Goal: Task Accomplishment & Management: Complete application form

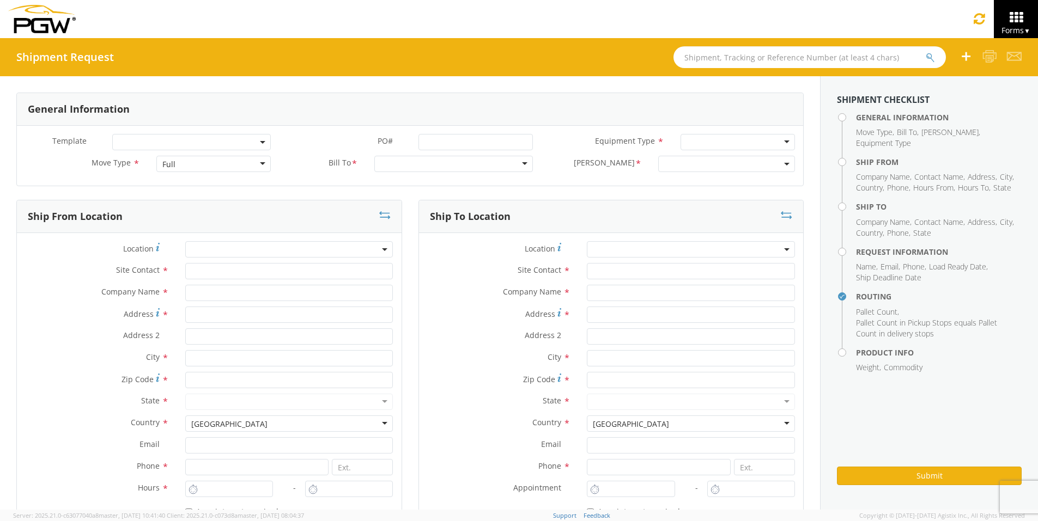
click at [729, 56] on input "text" at bounding box center [809, 57] width 272 height 22
type input "54092877"
click at [926, 52] on button "submit" at bounding box center [930, 58] width 9 height 13
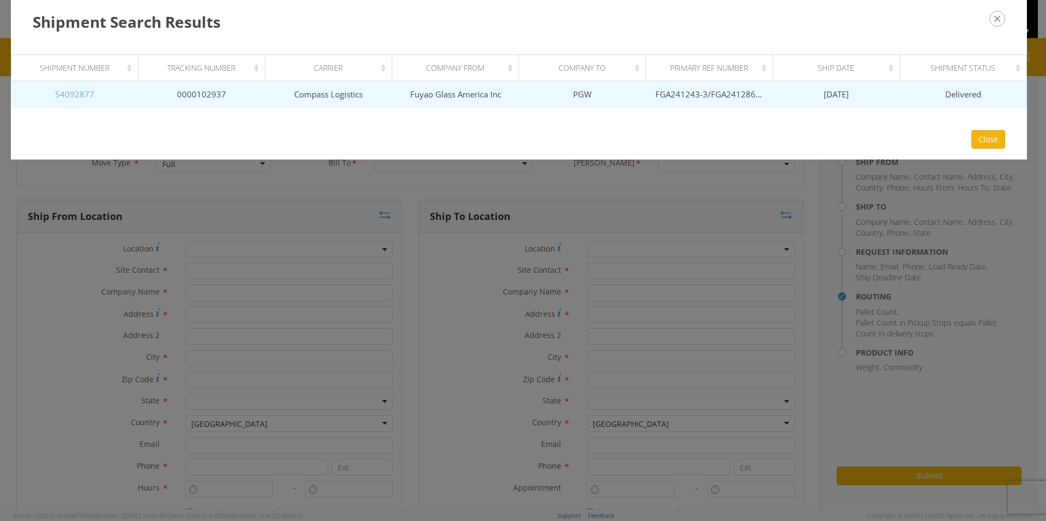
click at [69, 96] on link "54092877" at bounding box center [74, 94] width 39 height 11
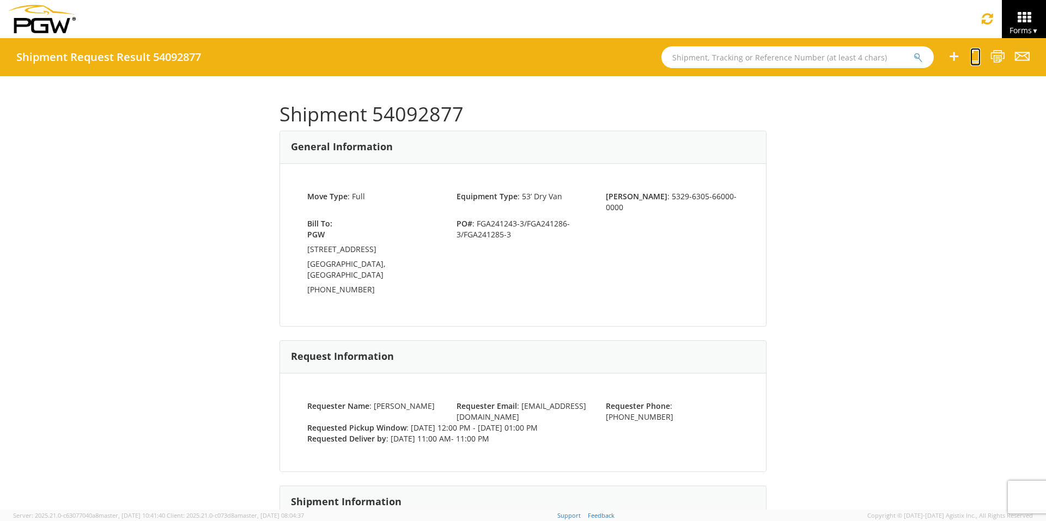
click at [975, 60] on icon at bounding box center [975, 57] width 10 height 14
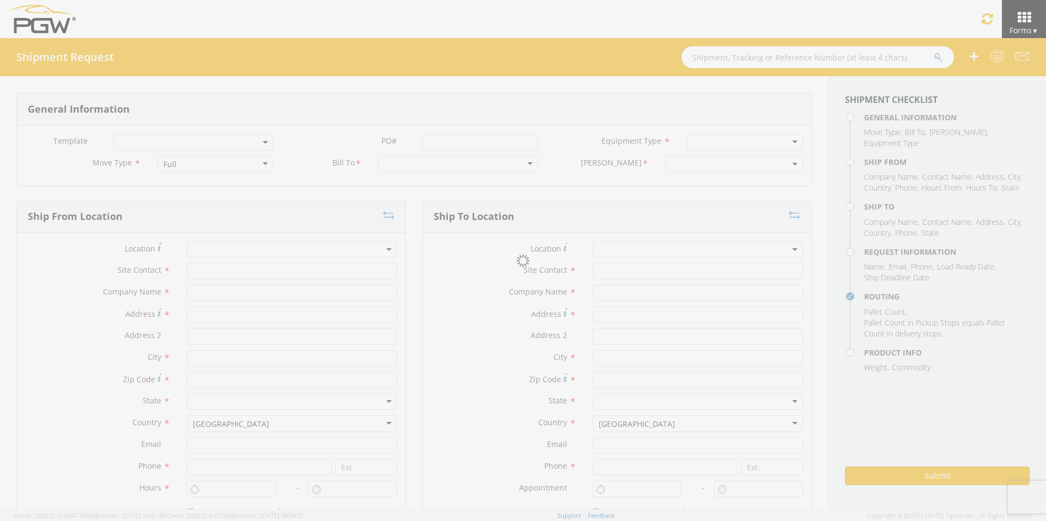
select select
type input "ARG Warehouse"
type input "Fuyao Glass America Inc"
type input "[STREET_ADDRESS][PERSON_NAME]"
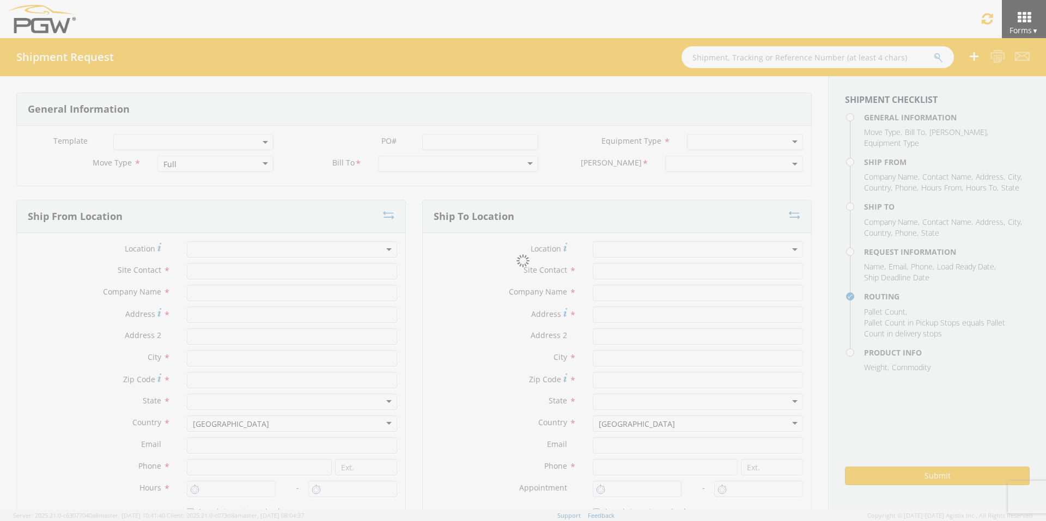
type input "Attn: 2601 ARG Warehouse"
type input "Moraine"
type input "45439"
type input "[EMAIL_ADDRESS][DOMAIN_NAME]"
type input "9374965777"
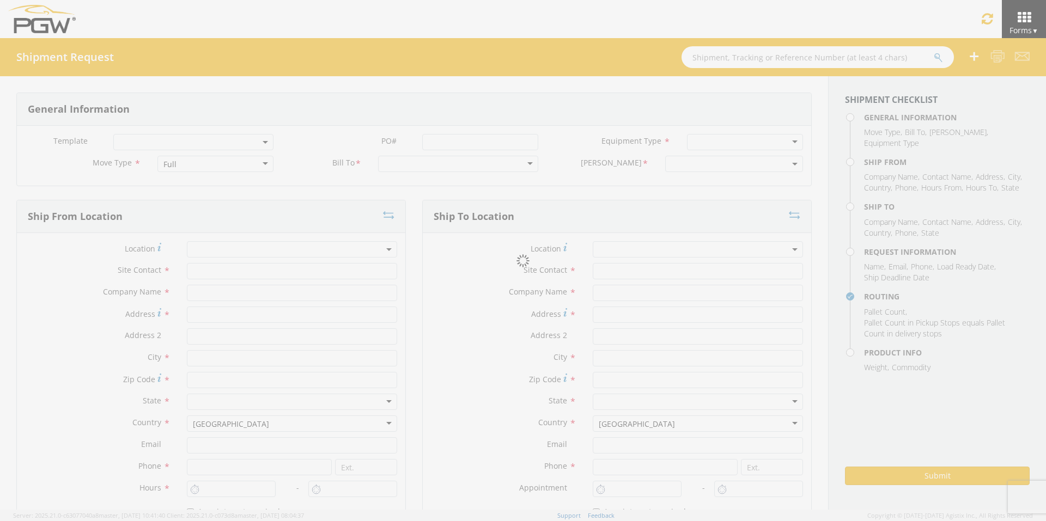
type input "4004"
type input "12:00 PM"
type input "1:00 PM"
type input "5329 Branch Manager"
type input "PGW"
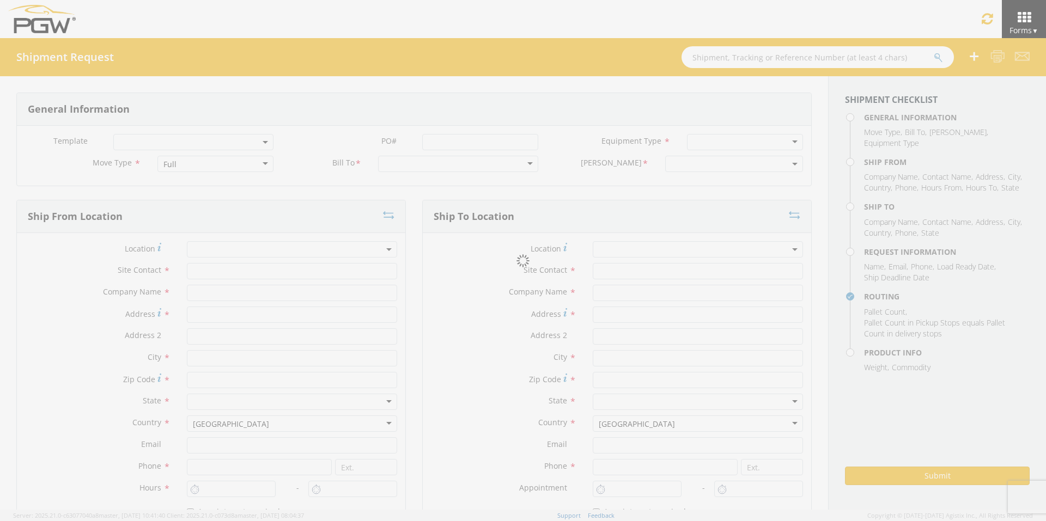
type input "[STREET_ADDRESS]"
type input "Chillicothe"
type input "45601"
type input "[EMAIL_ADDRESS][DOMAIN_NAME]"
type input "[PHONE_NUMBER]"
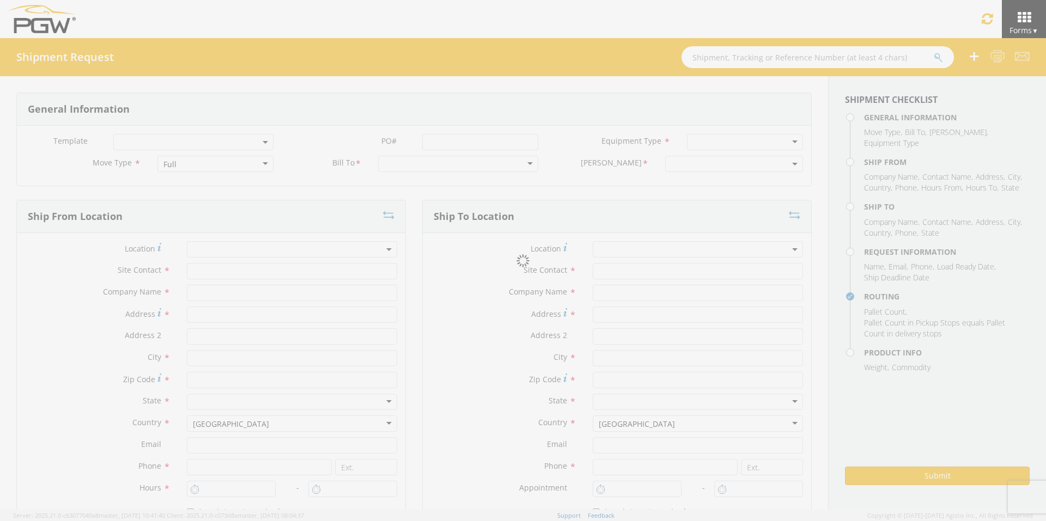
type input "11:00 AM"
type input "11:00 PM"
type input "[PERSON_NAME]"
type input "[EMAIL_ADDRESS][DOMAIN_NAME]"
checkbox input "true"
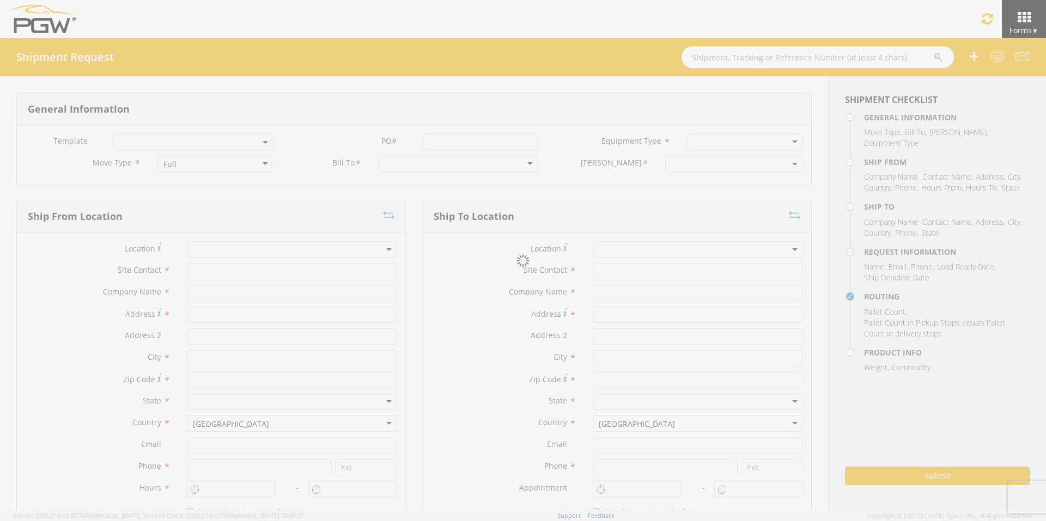
type input "[PHONE_NUMBER]"
type textarea "PGW/ARG Shipment FGA241243-3/FGA241286-3/FGA241285-3 (48 Crates) Driver Note: 5…"
type textarea "Secondary contact [PERSON_NAME] at [PHONE_NUMBER]"
type input "39000"
type input "48"
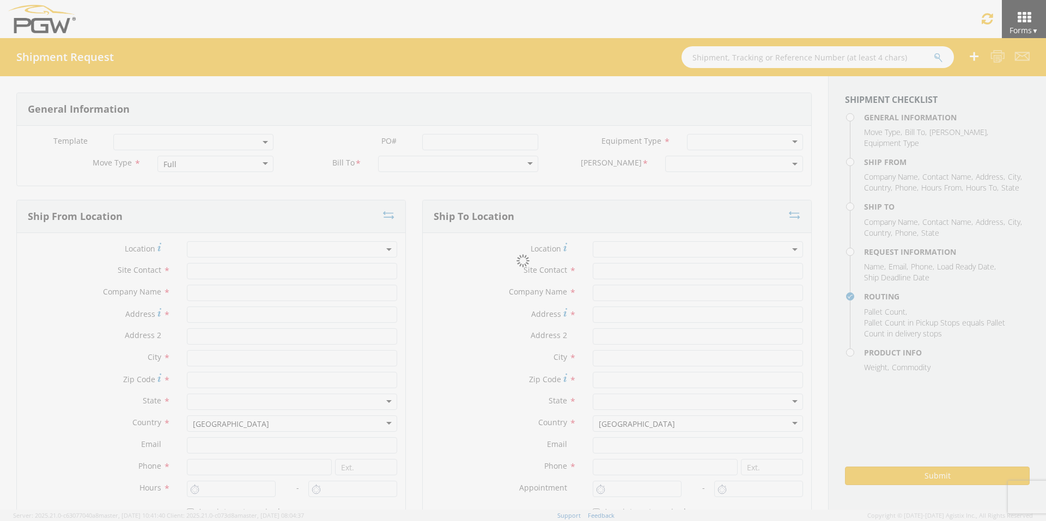
type textarea "PGW/ARG Shipment FGA241243-3/FGA241286-3/FGA241285-3 (48 Crates) Driver Note: 5…"
checkbox input "true"
select select "5329-6305-66000-0000"
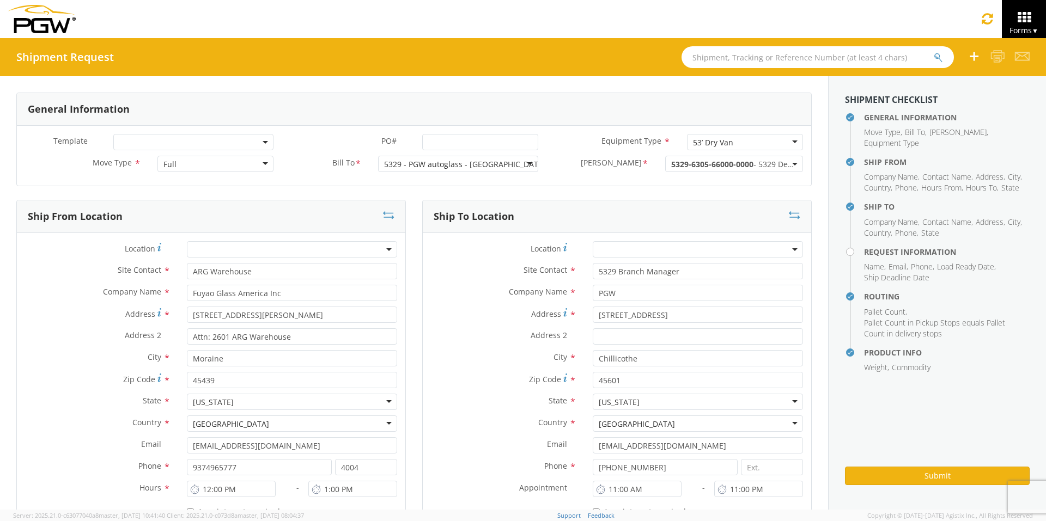
select select "28253"
click at [444, 145] on input "PO# *" at bounding box center [480, 142] width 116 height 16
drag, startPoint x: 529, startPoint y: 141, endPoint x: 245, endPoint y: 124, distance: 284.3
click at [245, 124] on div "General Information Template * PO# * FGA251234-6/FGA251280-6/FGA251388-3/FGA251…" at bounding box center [413, 140] width 795 height 94
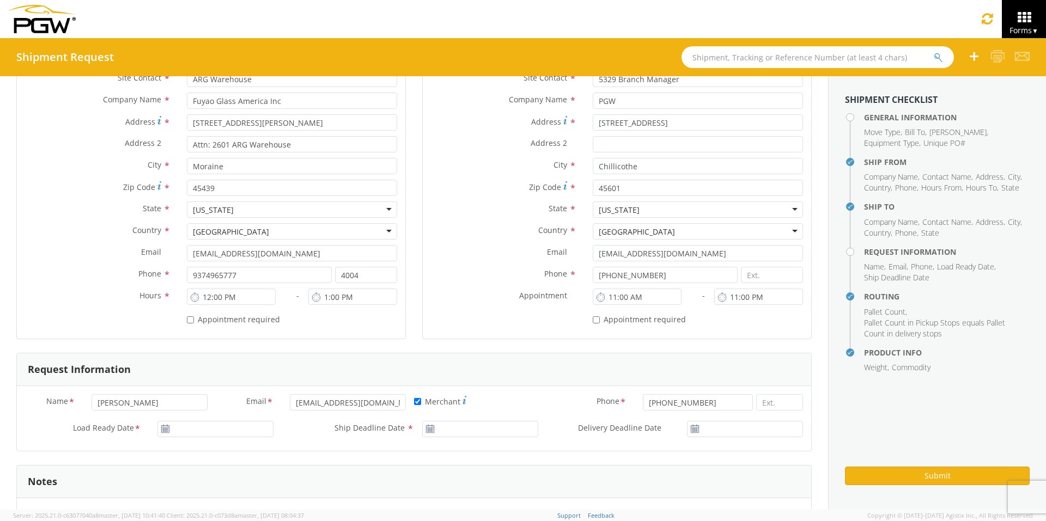
scroll to position [218, 0]
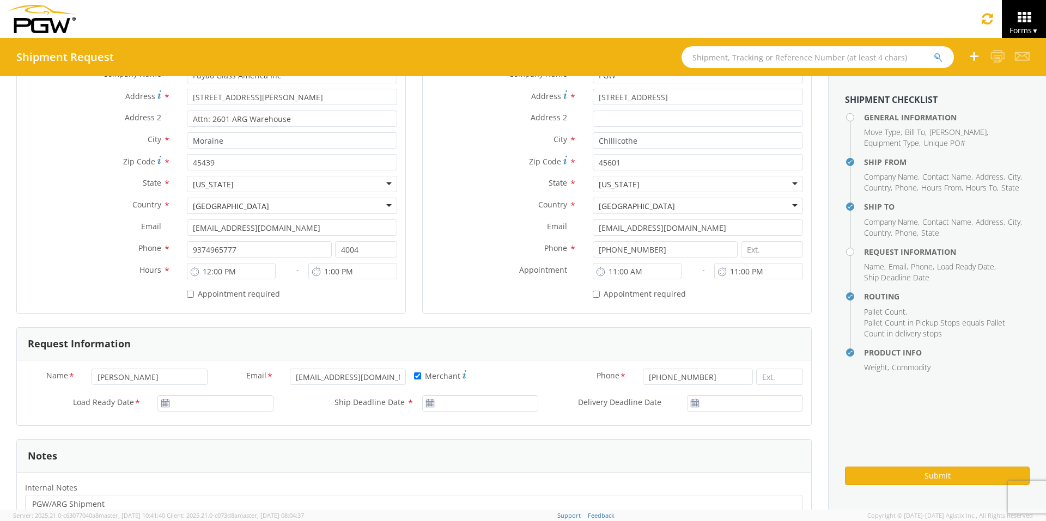
type input "FGA251234-6/FGA251280-6/FGA251388-3/FGA251466-2"
click at [205, 404] on input "[DATE]" at bounding box center [215, 403] width 116 height 16
click at [274, 333] on td "17" at bounding box center [272, 334] width 19 height 16
type input "[DATE]"
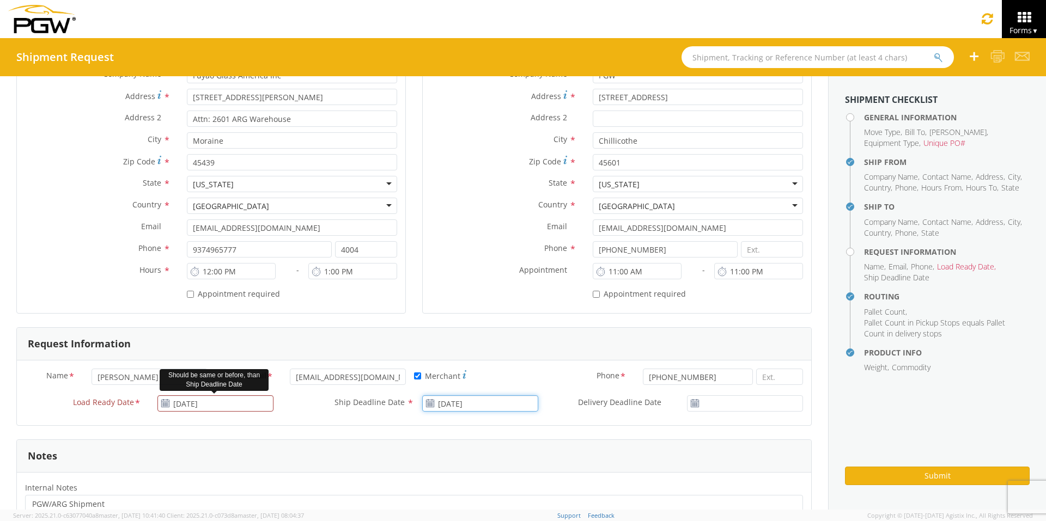
click at [488, 406] on input "[DATE]" at bounding box center [480, 403] width 116 height 16
click at [533, 337] on td "17" at bounding box center [537, 334] width 19 height 16
type input "[DATE]"
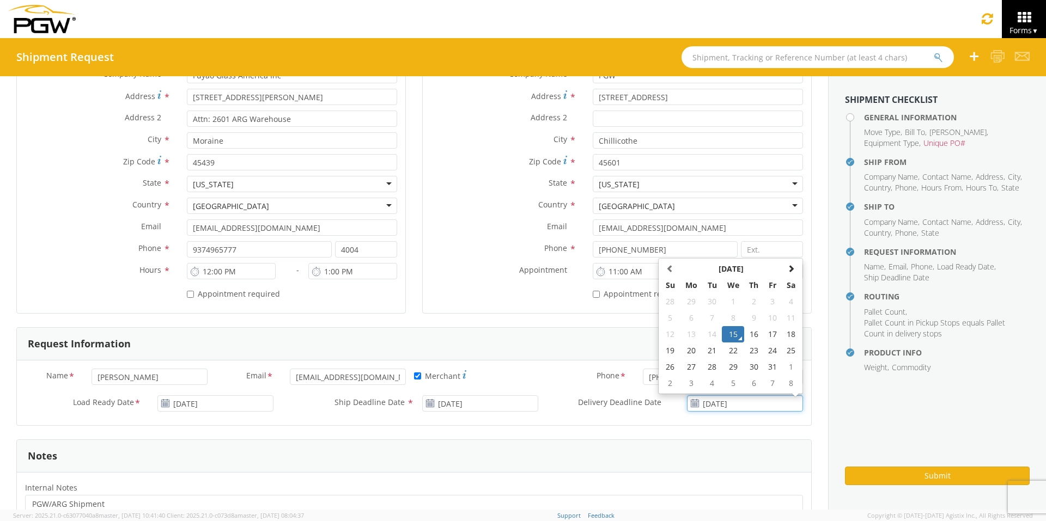
click at [720, 406] on input "[DATE]" at bounding box center [745, 403] width 116 height 16
click at [764, 333] on td "17" at bounding box center [773, 334] width 19 height 16
type input "[DATE]"
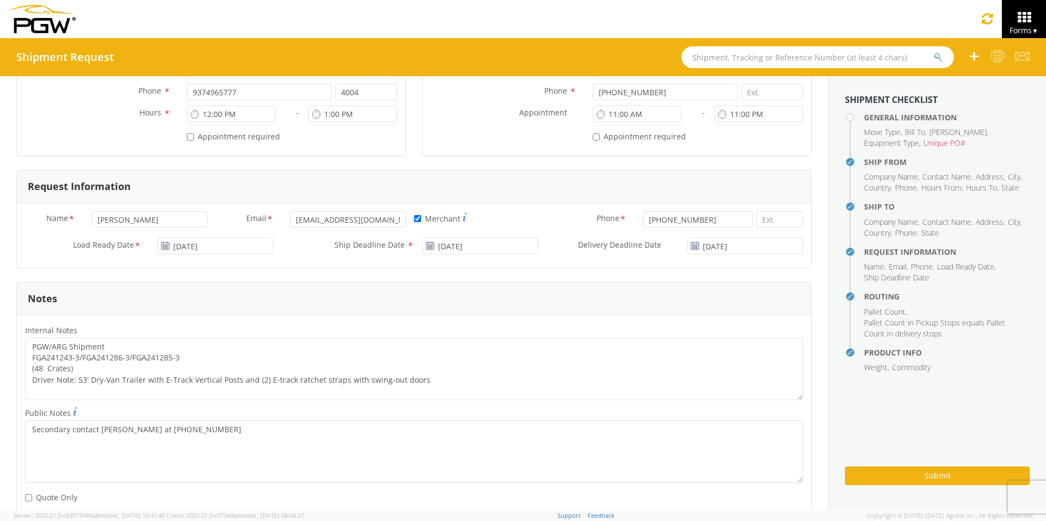
scroll to position [436, 0]
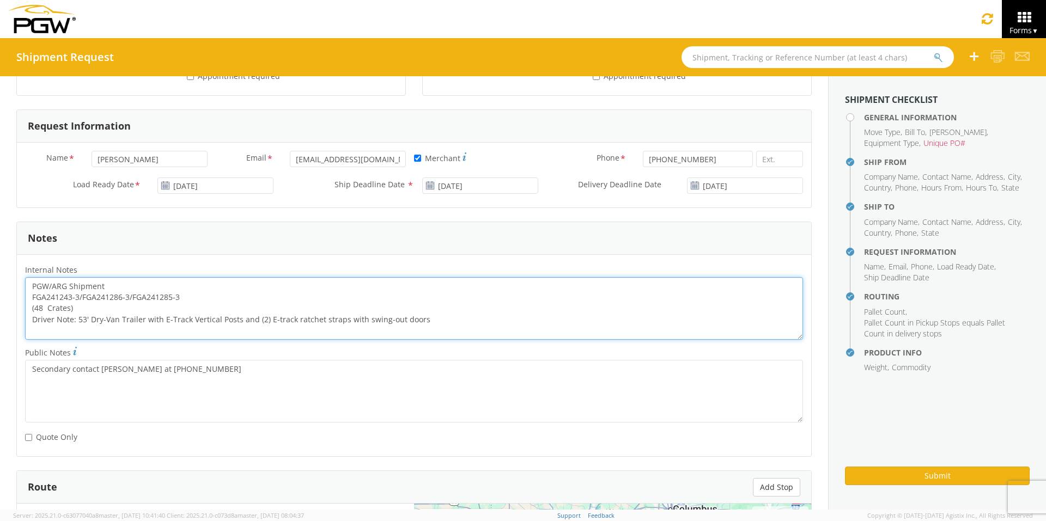
drag, startPoint x: 180, startPoint y: 297, endPoint x: 28, endPoint y: 294, distance: 152.6
click at [28, 294] on textarea "PGW/ARG Shipment FGA241243-3/FGA241286-3/FGA241285-3 (48 Crates) Driver Note: 5…" at bounding box center [414, 308] width 778 height 63
paste textarea "51234-6/FGA251280-6/FGA251388-3/FGA251466-2"
drag, startPoint x: 31, startPoint y: 284, endPoint x: 518, endPoint y: 355, distance: 492.2
click at [518, 355] on div "Internal Notes * PGW/ARG Shipment FGA251234-6/FGA251280-6/FGA251388-3/FGA251466…" at bounding box center [414, 355] width 794 height 185
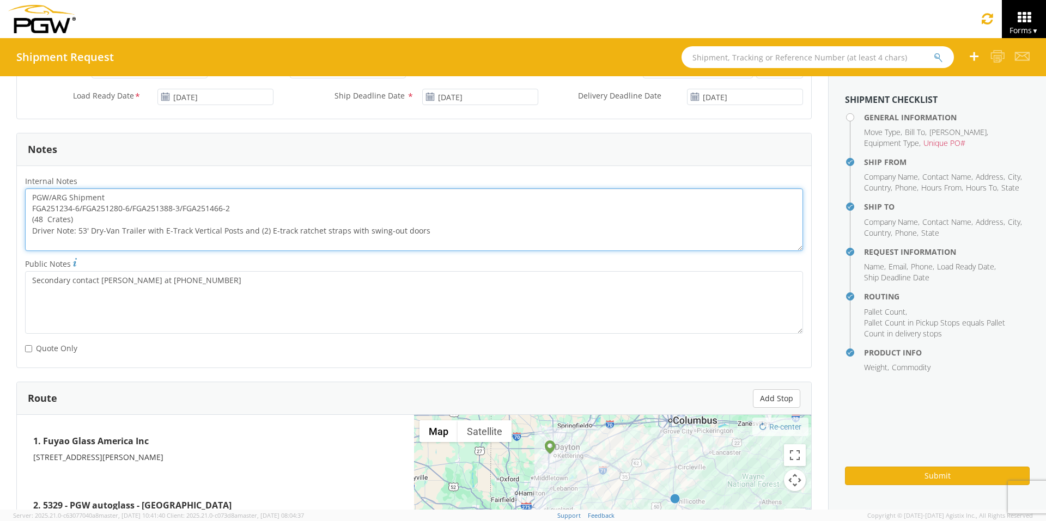
scroll to position [763, 0]
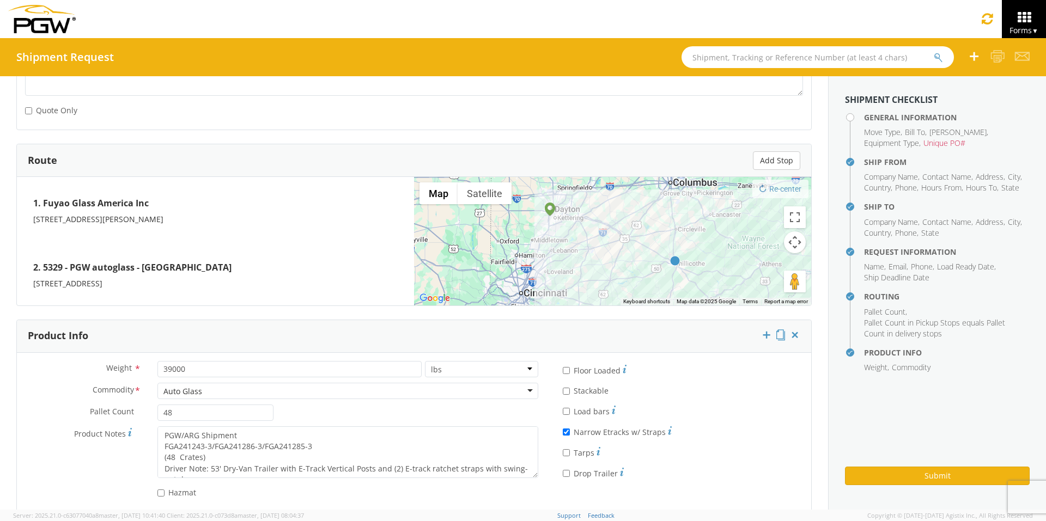
type textarea "PGW/ARG Shipment FGA251234-6/FGA251280-6/FGA251388-3/FGA251466-2 (48 Crates) Dr…"
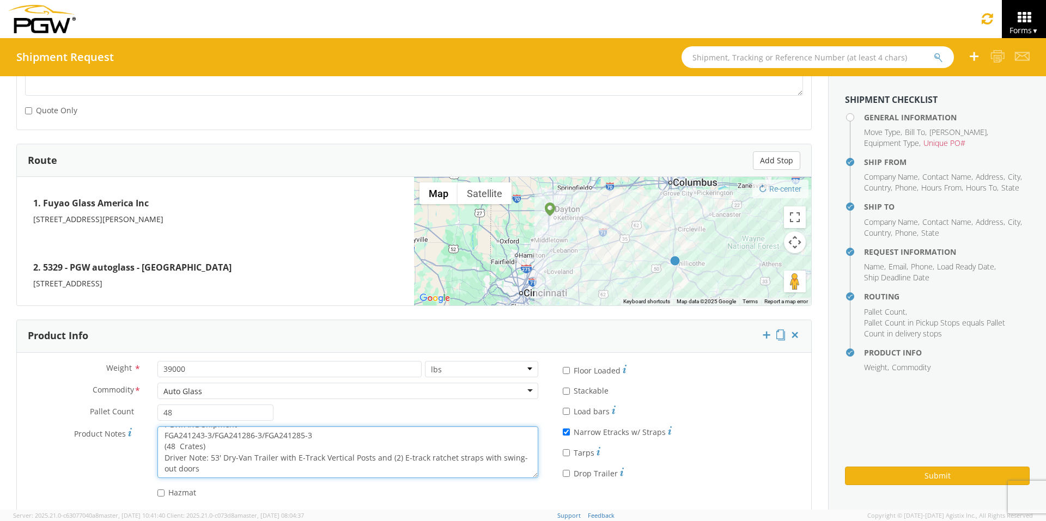
drag, startPoint x: 161, startPoint y: 433, endPoint x: 364, endPoint y: 481, distance: 209.3
click at [364, 481] on div "Product Notes * PGW/ARG Shipment FGA241243-3/FGA241286-3/FGA241285-3 (48 Crates…" at bounding box center [282, 455] width 530 height 57
paste textarea "51234-6/FGA251280-6/FGA251388-3/FGA251466-2"
type textarea "PGW/ARG Shipment FGA251234-6/FGA251280-6/FGA251388-3/FGA251466-2 (48 Crates) Dr…"
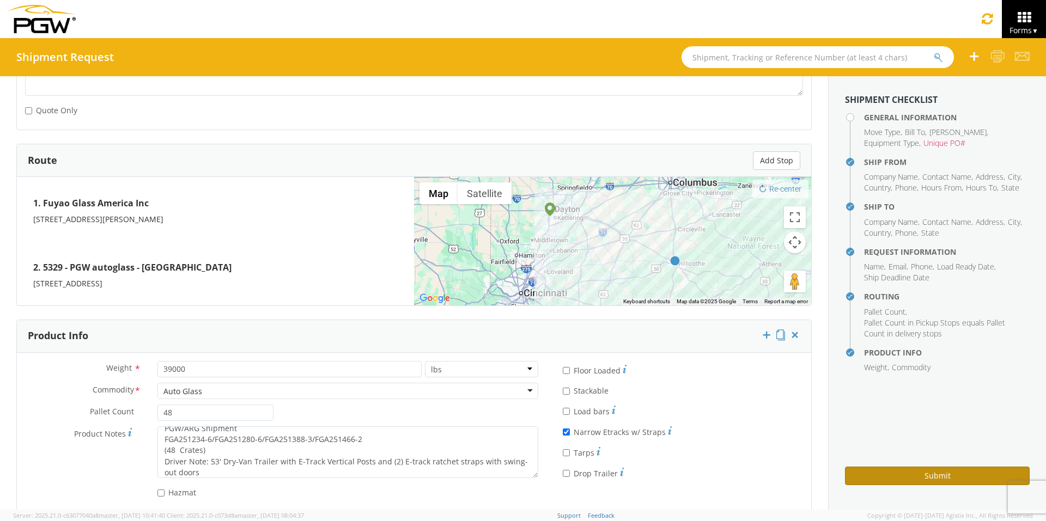
click at [879, 477] on button "Submit" at bounding box center [937, 476] width 185 height 19
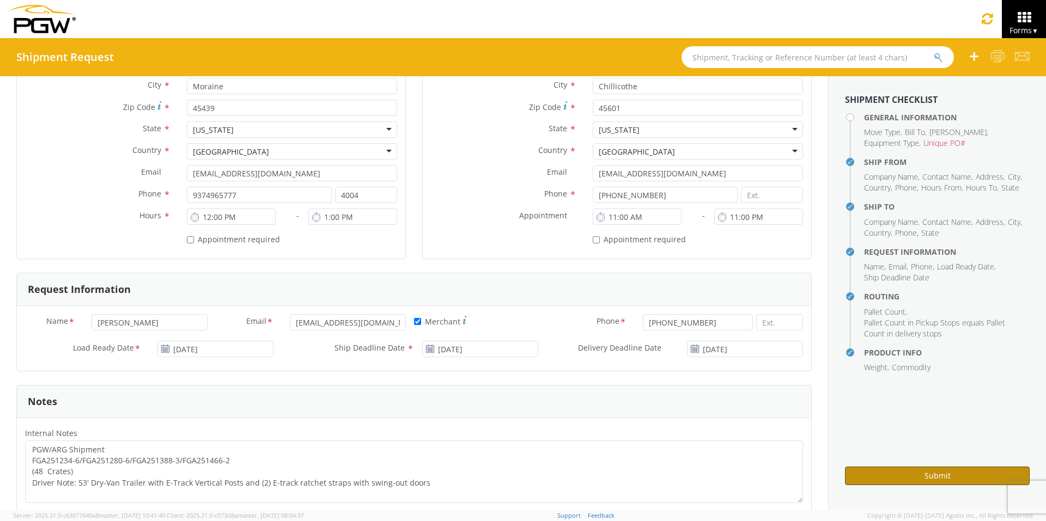
scroll to position [0, 0]
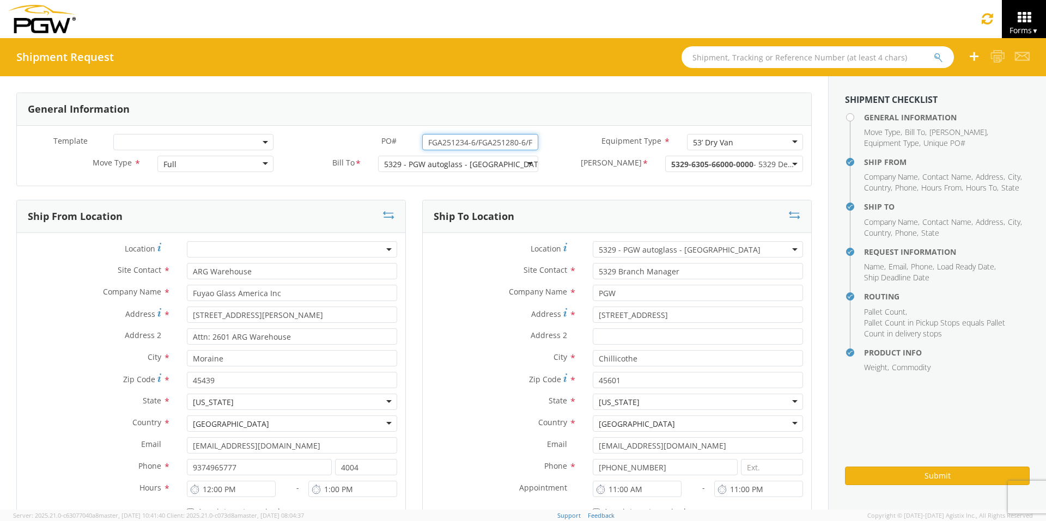
click at [527, 145] on input "FGA251234-6/FGA251280-6/FGA251388-3/FGA251466-2" at bounding box center [480, 142] width 116 height 16
click at [527, 142] on input "FGA251234-6/FGA251280-6/FGA251388-3/FGA251466-2" at bounding box center [480, 142] width 116 height 16
drag, startPoint x: 527, startPoint y: 142, endPoint x: 306, endPoint y: 143, distance: 221.7
click at [309, 147] on div "PO# * FGA251234-6/FGA251280-6/FGA251388-3/FGA251466-2-A" at bounding box center [414, 142] width 265 height 16
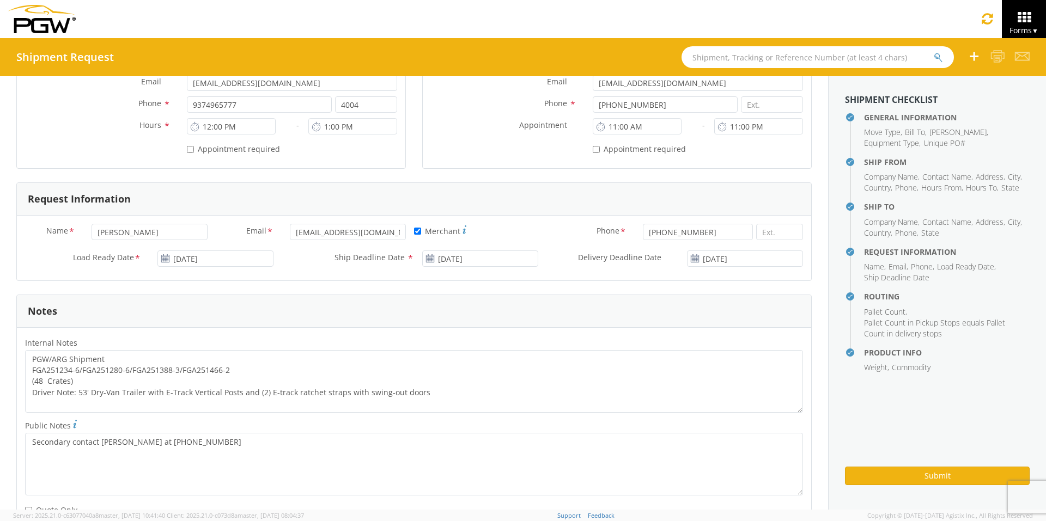
scroll to position [381, 0]
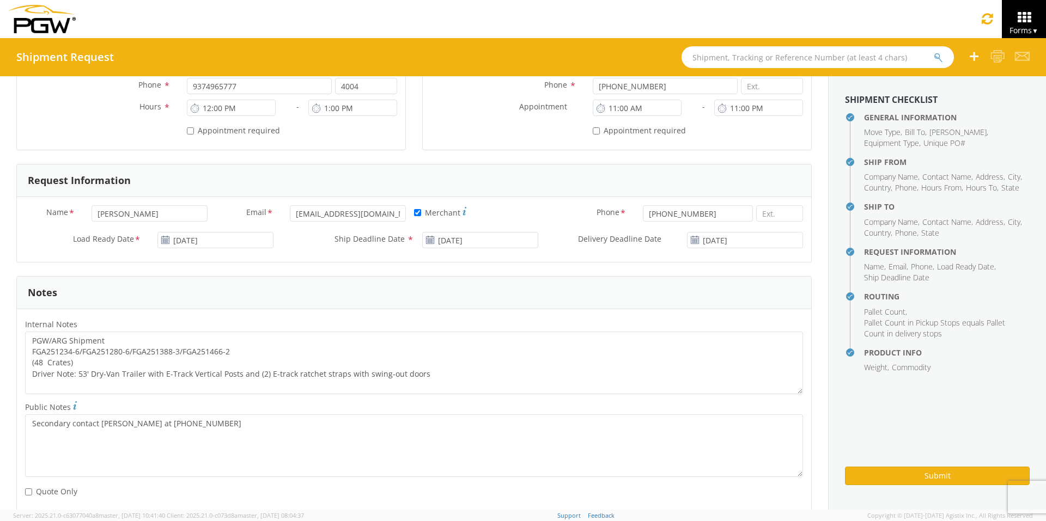
type input "FGA251234-6/FGA251280-6/FGA251388-3/FGA251466-2-A"
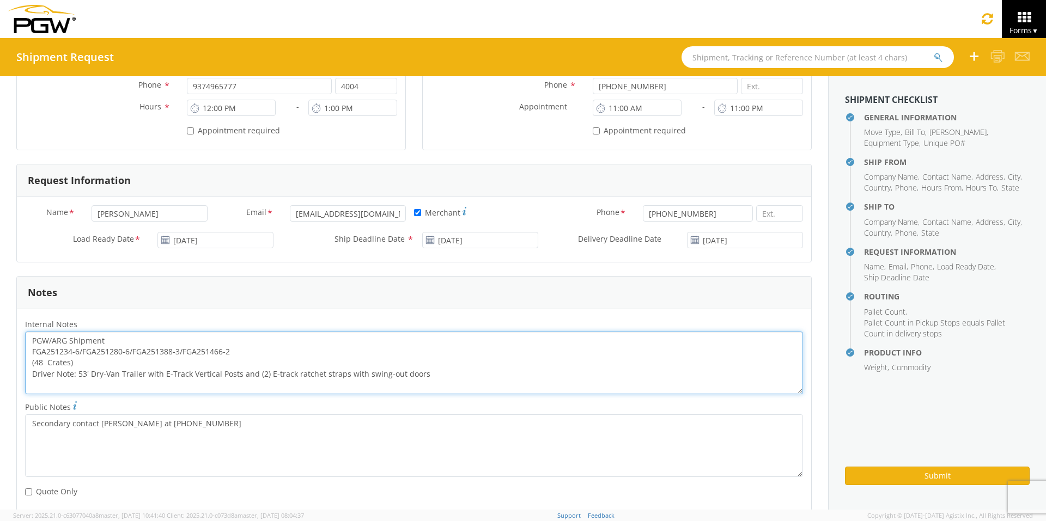
drag, startPoint x: 236, startPoint y: 351, endPoint x: 7, endPoint y: 352, distance: 229.3
click at [7, 352] on div "General Information Template * PO# * FGA251234-6/FGA251280-6/FGA251388-3/FGA251…" at bounding box center [414, 294] width 828 height 1199
paste textarea "-A"
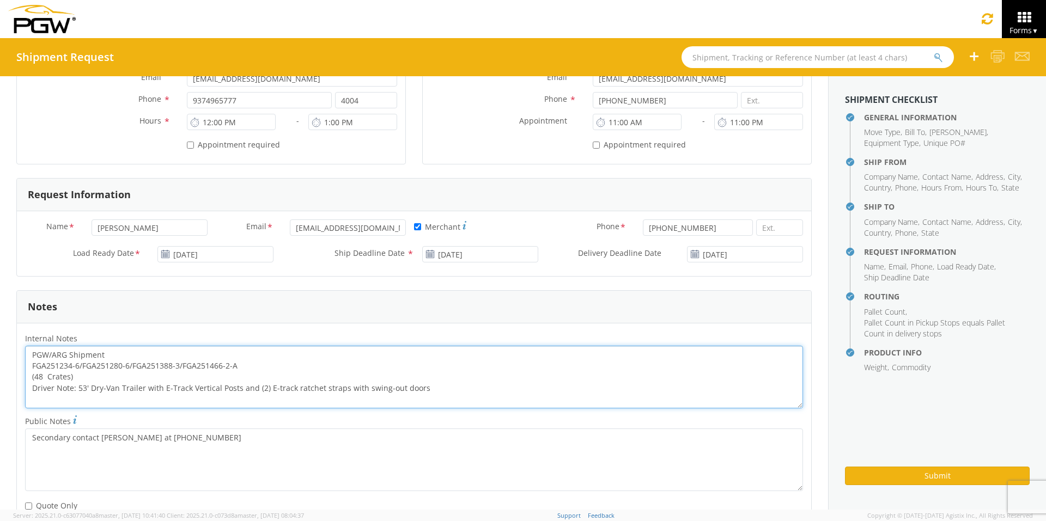
scroll to position [327, 0]
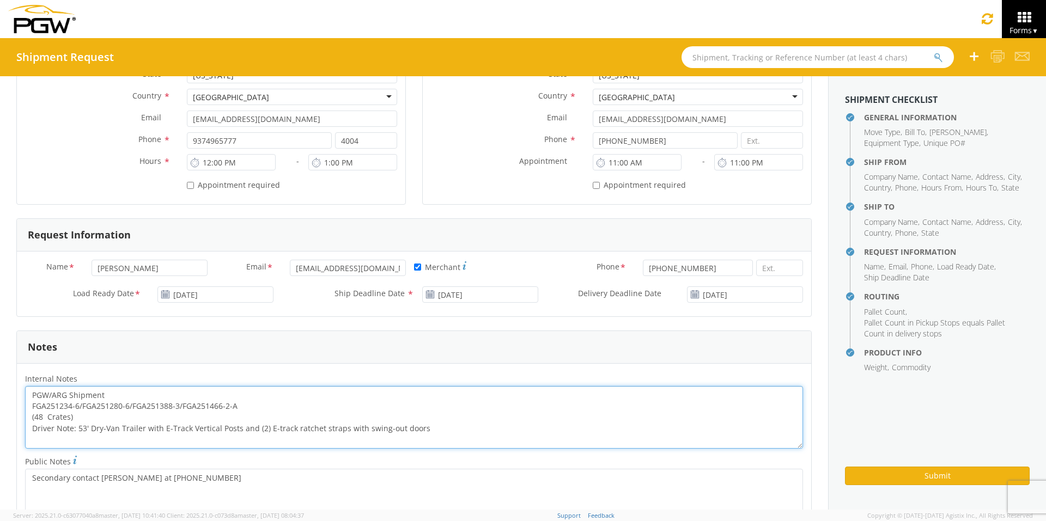
drag, startPoint x: 27, startPoint y: 395, endPoint x: 640, endPoint y: 431, distance: 613.9
click at [640, 431] on textarea "PGW/ARG Shipment FGA251234-6/FGA251280-6/FGA251388-3/FGA251466-2-A (48 Crates) …" at bounding box center [414, 417] width 778 height 63
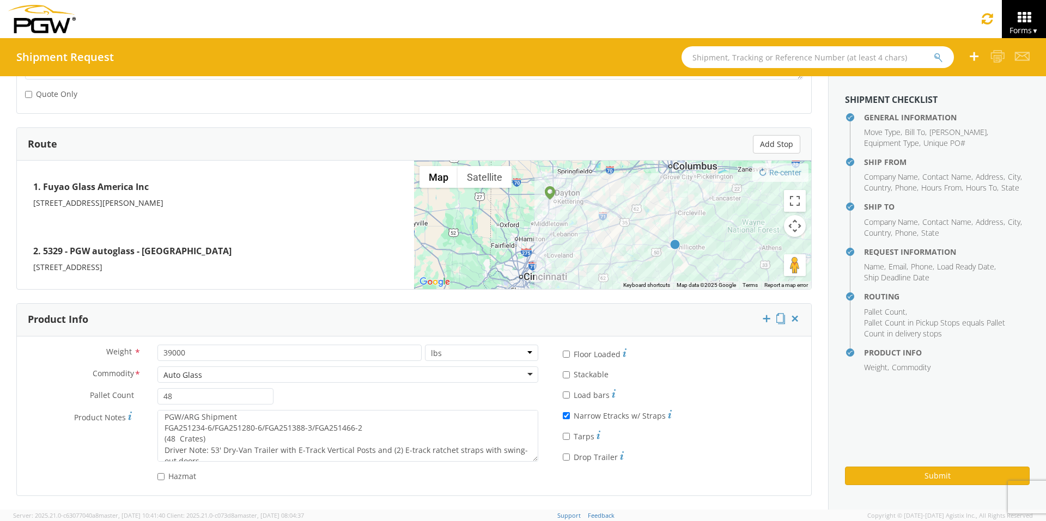
scroll to position [0, 0]
type textarea "PGW/ARG Shipment FGA251234-6/FGA251280-6/FGA251388-3/FGA251466-2-A (48 Crates) …"
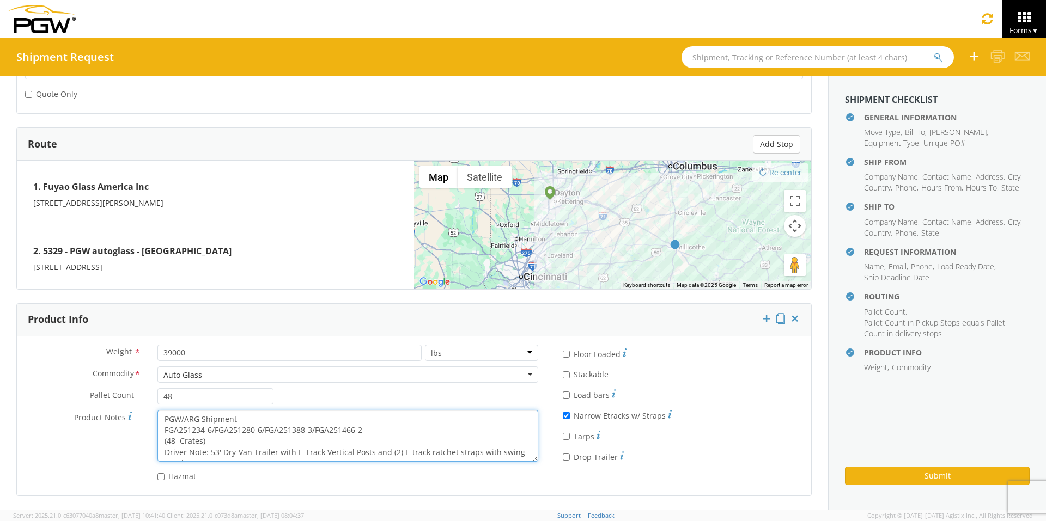
scroll to position [11, 0]
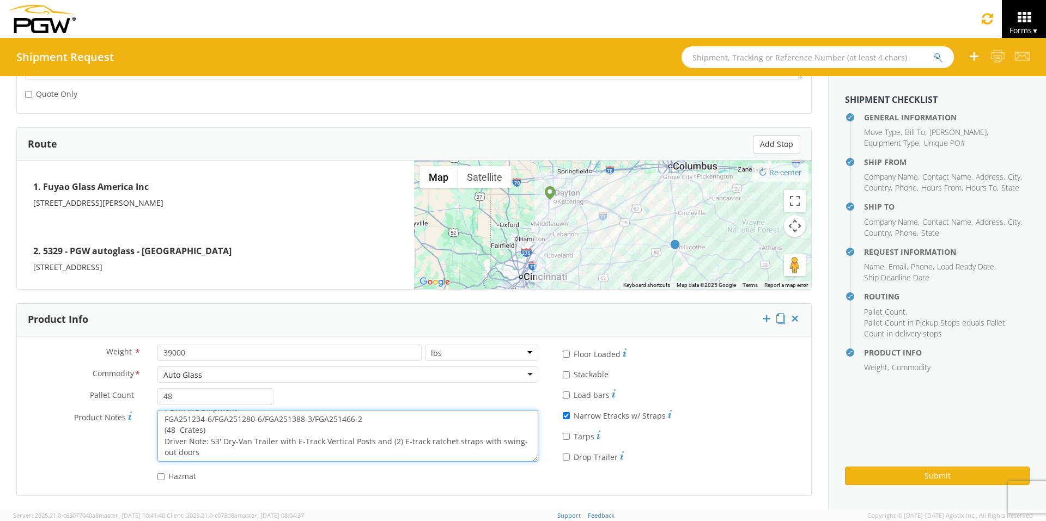
drag, startPoint x: 161, startPoint y: 416, endPoint x: 465, endPoint y: 466, distance: 308.5
click at [465, 466] on div "Product Notes * PGW/ARG Shipment FGA251234-6/FGA251280-6/FGA251388-3/FGA251466-…" at bounding box center [282, 438] width 530 height 57
paste textarea "-A"
type textarea "PGW/ARG Shipment FGA251234-6/FGA251280-6/FGA251388-3/FGA251466-2-A (48 Crates) …"
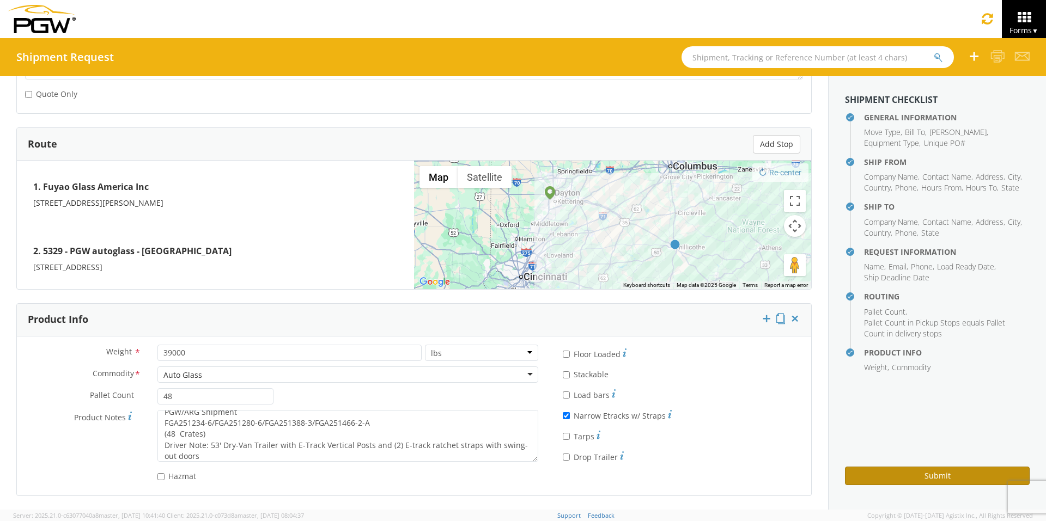
click at [899, 478] on button "Submit" at bounding box center [937, 476] width 185 height 19
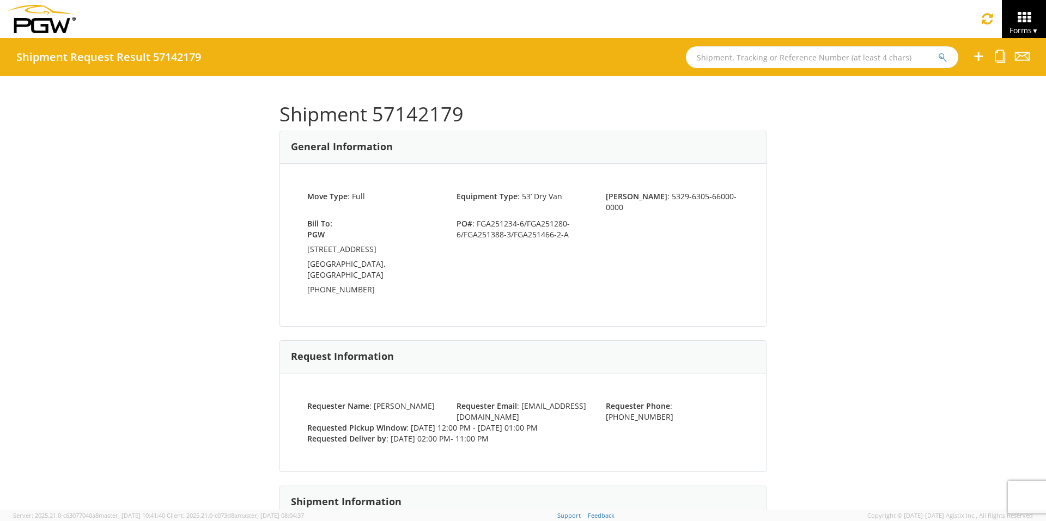
click at [738, 64] on input "text" at bounding box center [822, 57] width 272 height 22
type input "57122832"
click at [938, 52] on button "submit" at bounding box center [942, 58] width 9 height 13
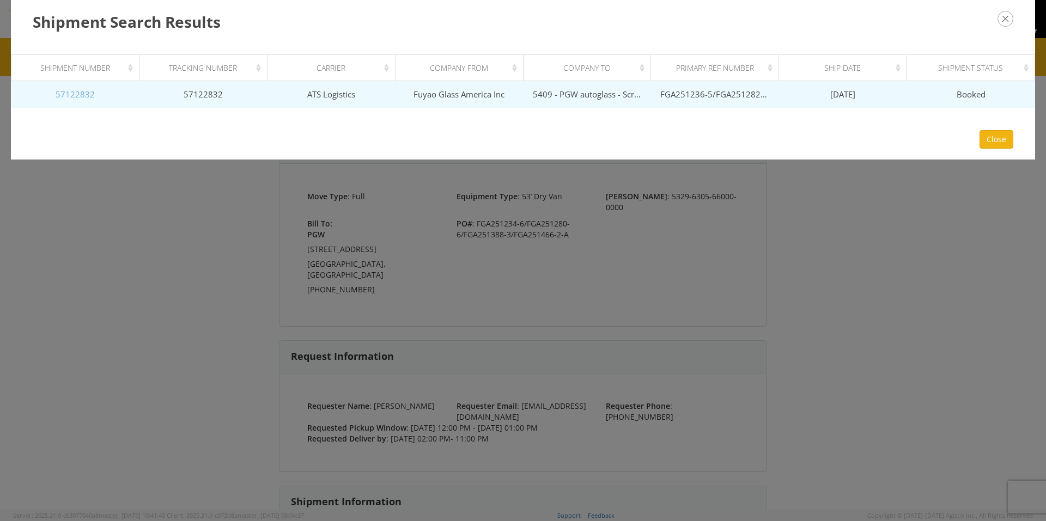
click at [72, 96] on link "57122832" at bounding box center [75, 94] width 39 height 11
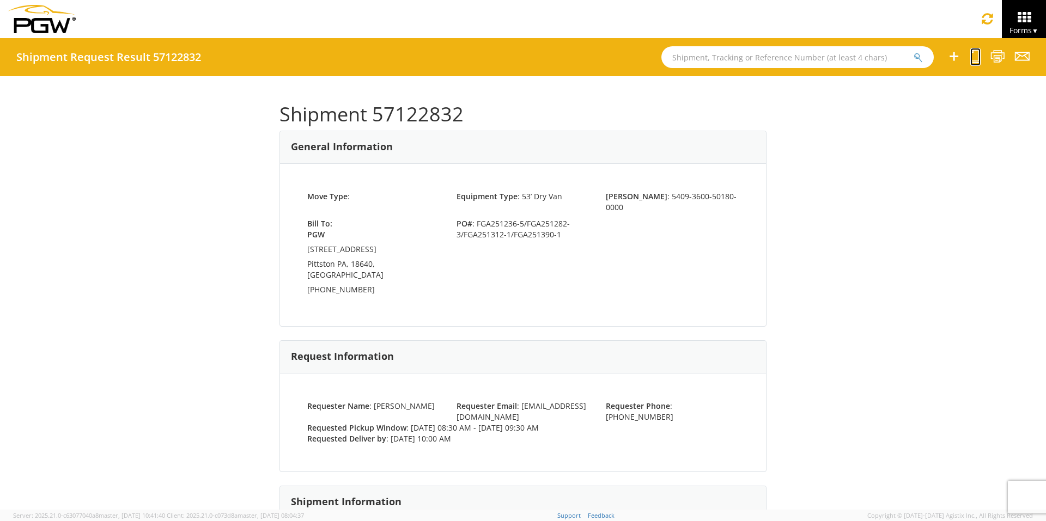
click at [974, 56] on icon at bounding box center [975, 57] width 10 height 14
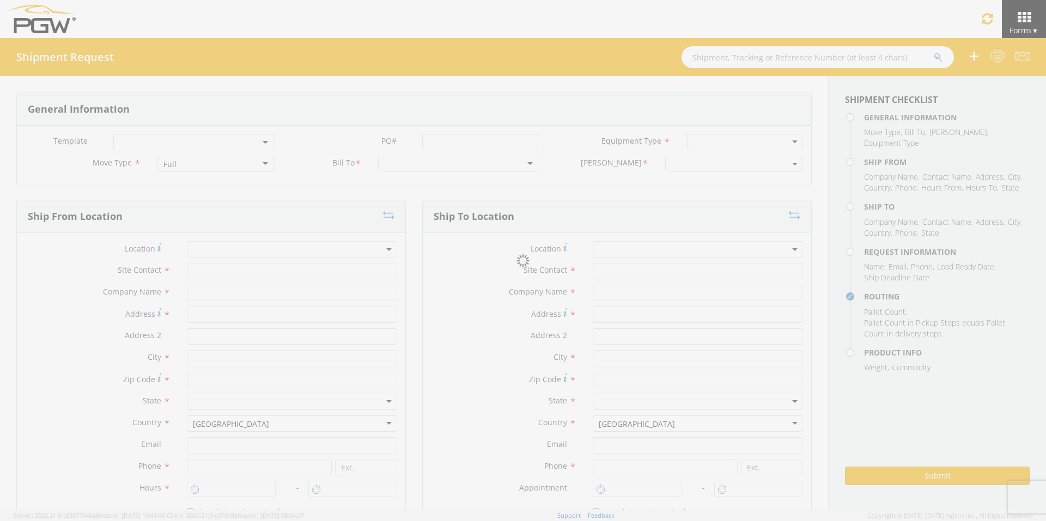
select select
type input "ARG Warehouse"
type input "Fuyao Glass America Inc"
type input "[STREET_ADDRESS][PERSON_NAME]"
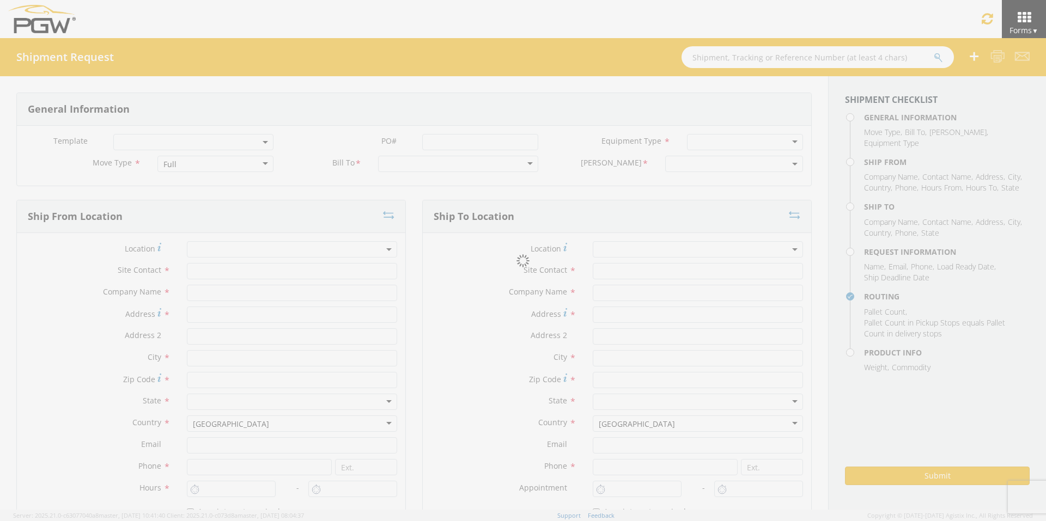
type input "Attn: 2601 ARG Warehouse"
type input "Moraine"
type input "45439"
type input "[EMAIL_ADDRESS][DOMAIN_NAME]"
type input "9374965777"
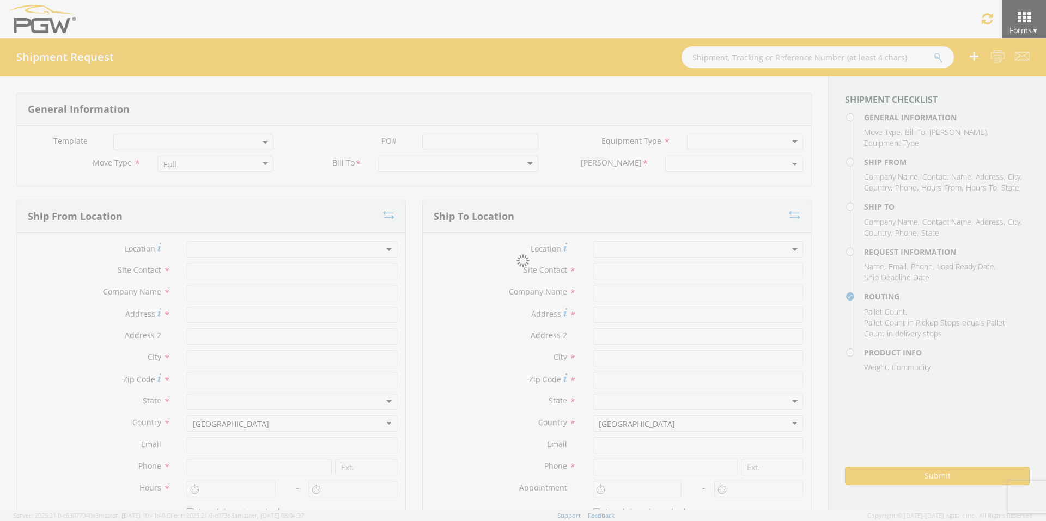
type input "4004"
type input "8:30 AM"
type input "9:30 AM"
type input "5409 Branch Manager"
type input "5409 - PGW autoglass - Scranton"
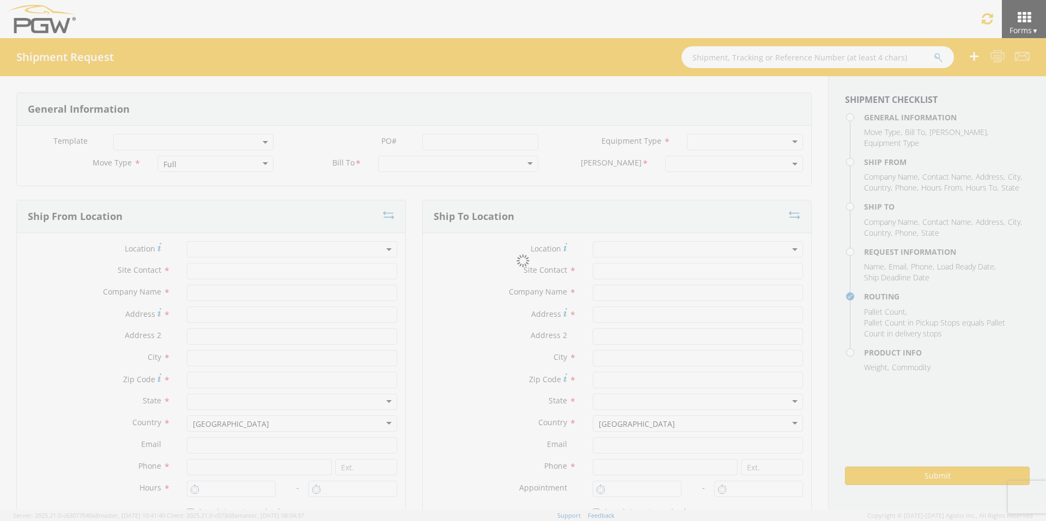
type input "[STREET_ADDRESS]"
type input "Pittston"
type input "18640"
type input "[EMAIL_ADDRESS][DOMAIN_NAME]"
type input "[PHONE_NUMBER]"
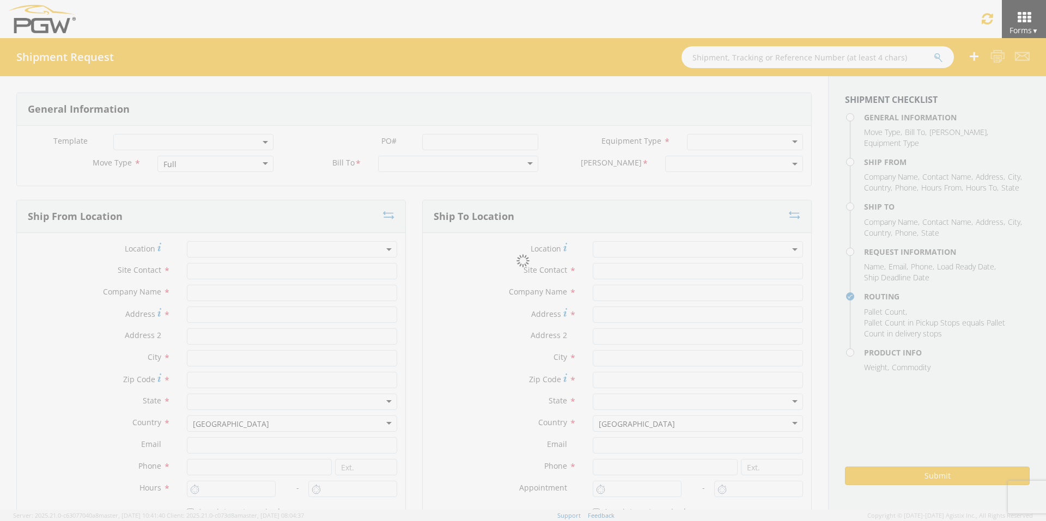
type input "10:00 AM"
type input "[PERSON_NAME]"
type input "[EMAIL_ADDRESS][DOMAIN_NAME]"
type input "[PHONE_NUMBER]"
type textarea "NO LTL Appt unless noted, ALL Truckload APPT Reqd."
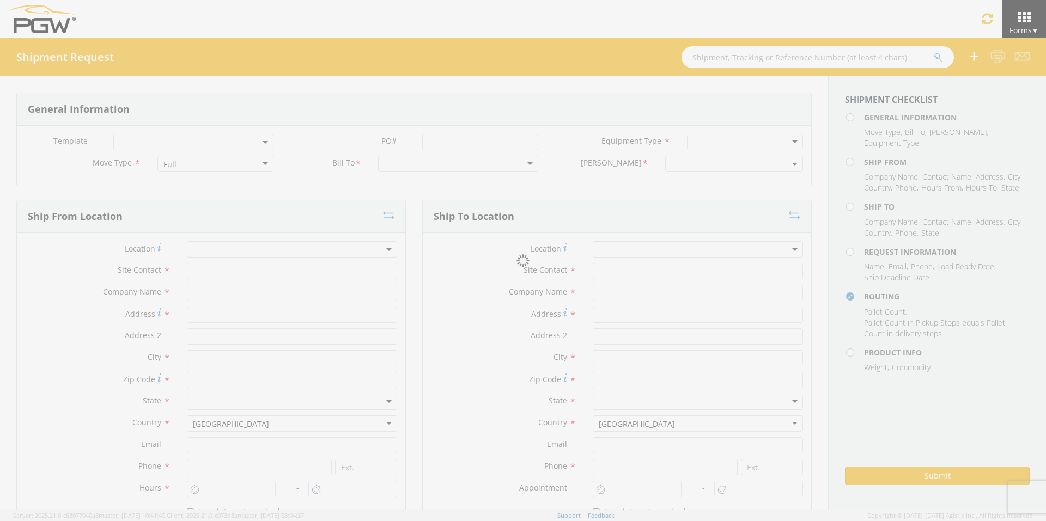
type input "39000"
type input "48"
type textarea "PGW Branch Direct - Pittston PA FGA251236-5/FGA251282-3/FGA251312-1/FGA251390-1…"
checkbox input "true"
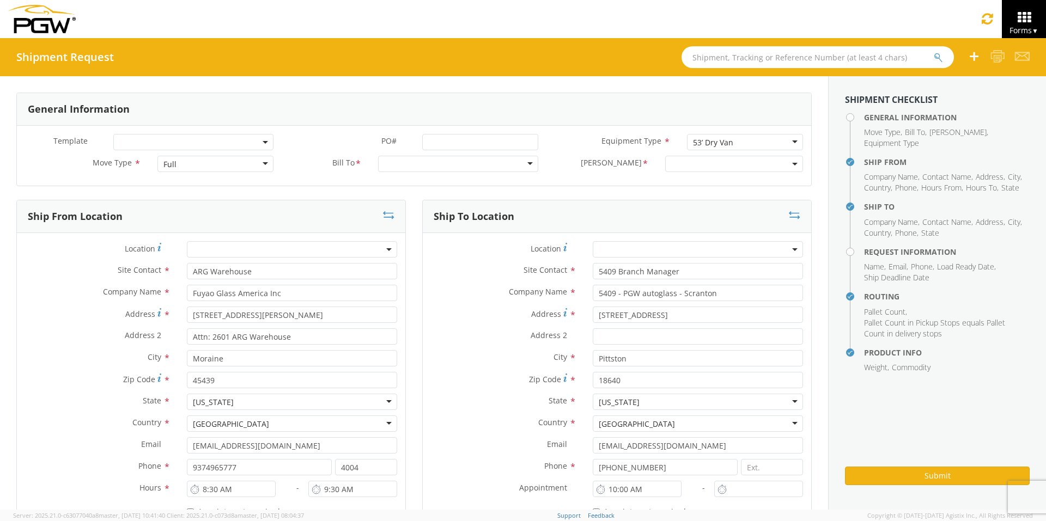
type input "5:00 PM"
select select "61931"
click at [442, 140] on input "PO# *" at bounding box center [480, 142] width 116 height 16
drag, startPoint x: 529, startPoint y: 140, endPoint x: 322, endPoint y: 142, distance: 207.0
click at [327, 143] on div "PO# * FGA251282-4/FGA251365-2/FGA251390-2" at bounding box center [414, 142] width 265 height 16
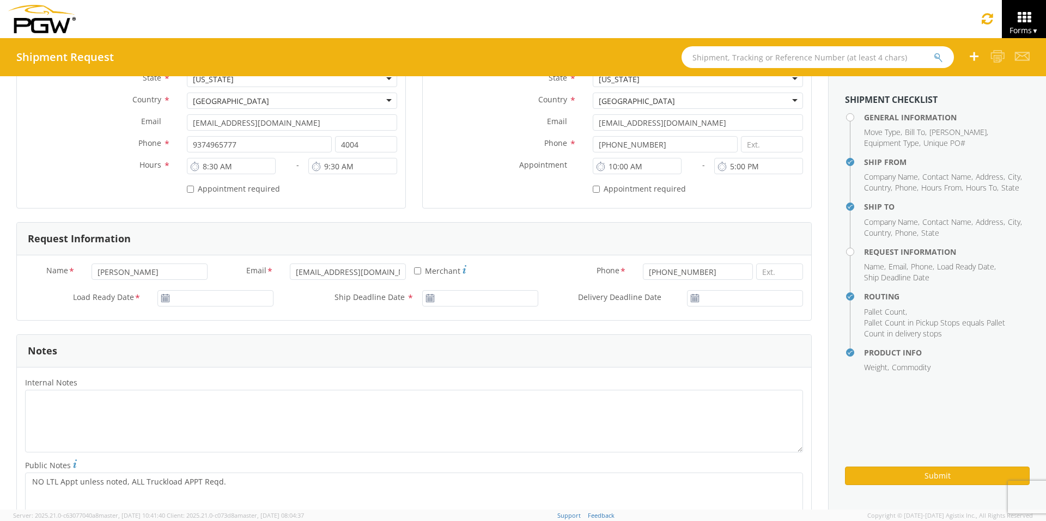
scroll to position [327, 0]
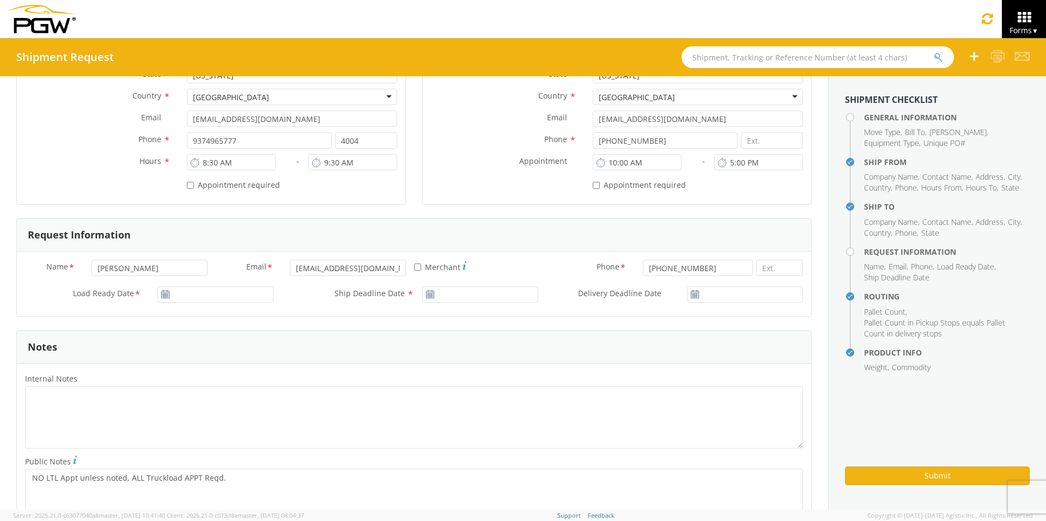
type input "FGA251282-4/FGA251365-2/FGA251390-2"
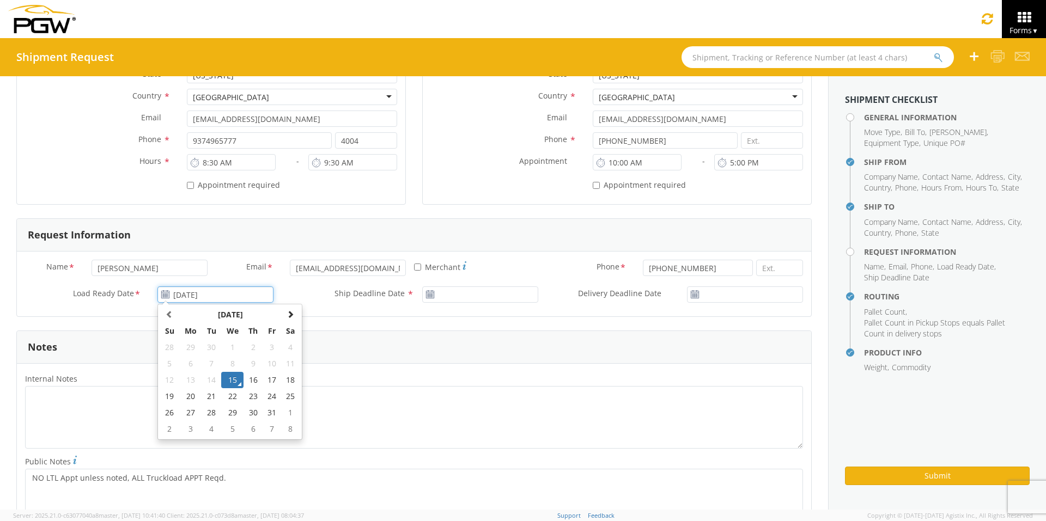
click at [193, 292] on input "[DATE]" at bounding box center [215, 295] width 116 height 16
click at [265, 381] on td "17" at bounding box center [272, 380] width 19 height 16
type input "[DATE]"
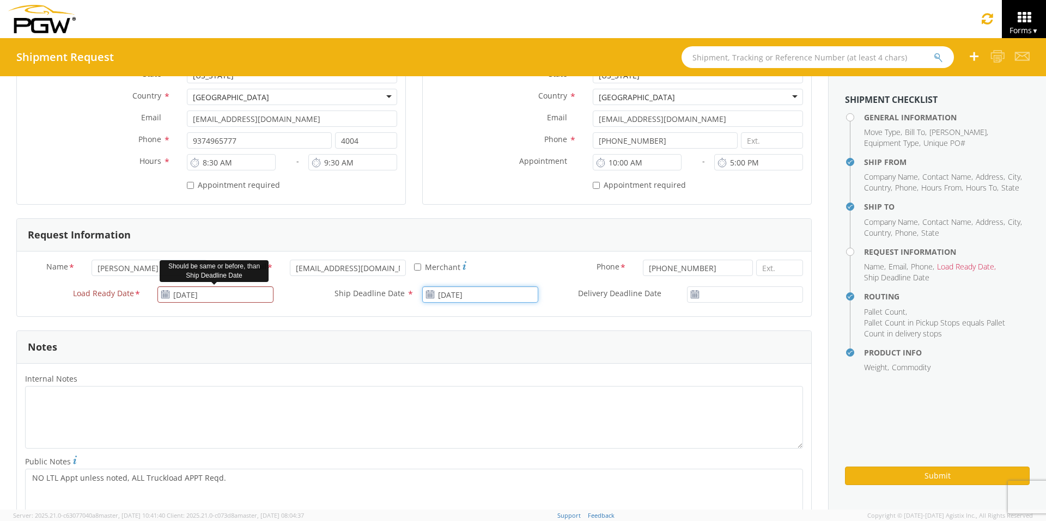
click at [479, 297] on input "[DATE]" at bounding box center [480, 295] width 116 height 16
click at [530, 382] on td "17" at bounding box center [537, 380] width 19 height 16
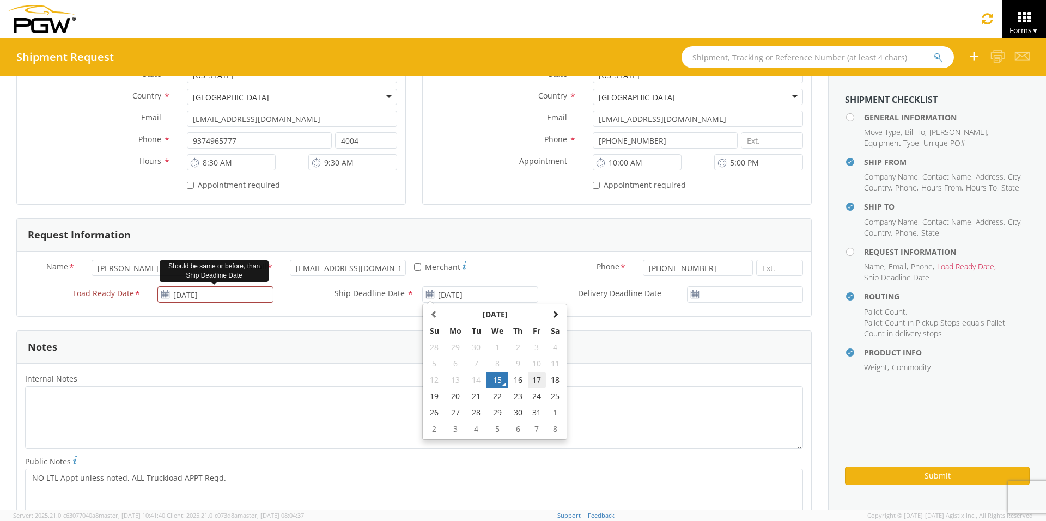
type input "[DATE]"
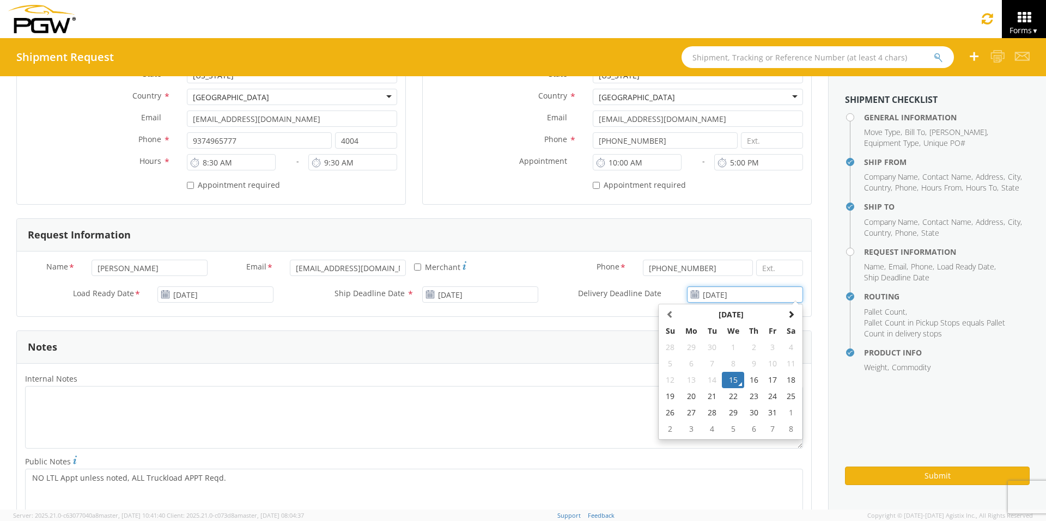
click at [724, 291] on input "[DATE]" at bounding box center [745, 295] width 116 height 16
click at [767, 381] on td "17" at bounding box center [773, 380] width 19 height 16
type input "[DATE]"
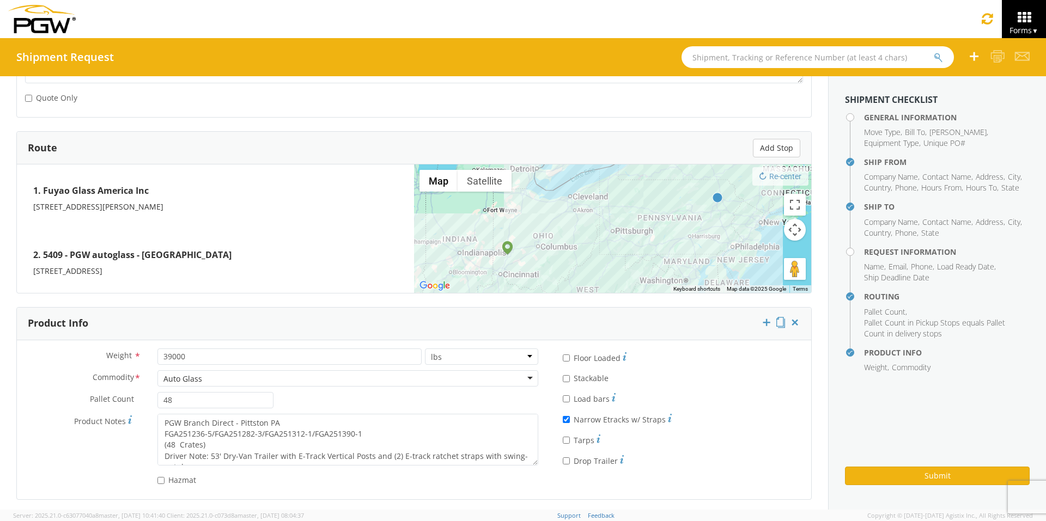
scroll to position [779, 0]
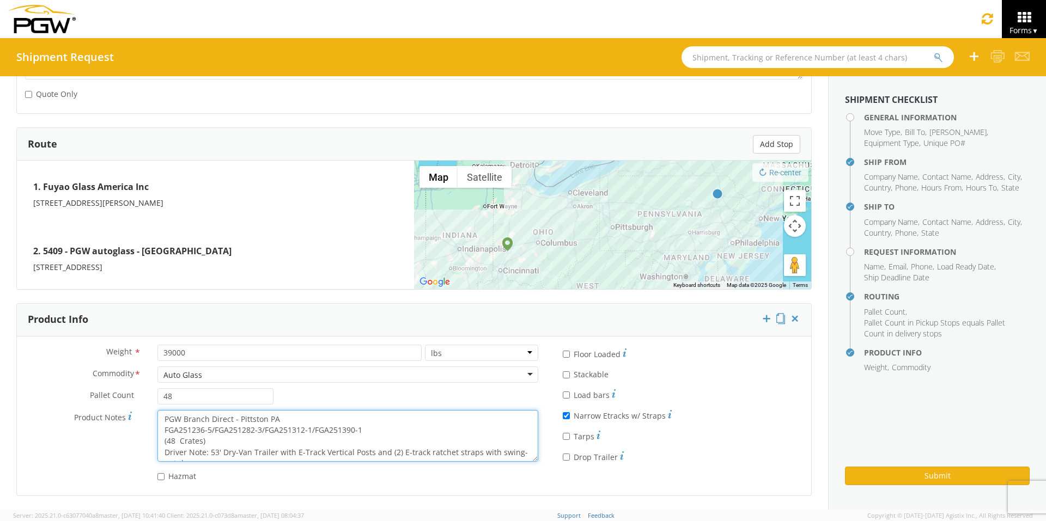
drag, startPoint x: 360, startPoint y: 429, endPoint x: 155, endPoint y: 434, distance: 204.3
click at [155, 434] on div "PGW Branch Direct - Pittston PA FGA251236-5/FGA251282-3/FGA251312-1/FGA251390-1…" at bounding box center [347, 436] width 397 height 52
paste textarea "82-4/FGA251365-2/FGA251390-2"
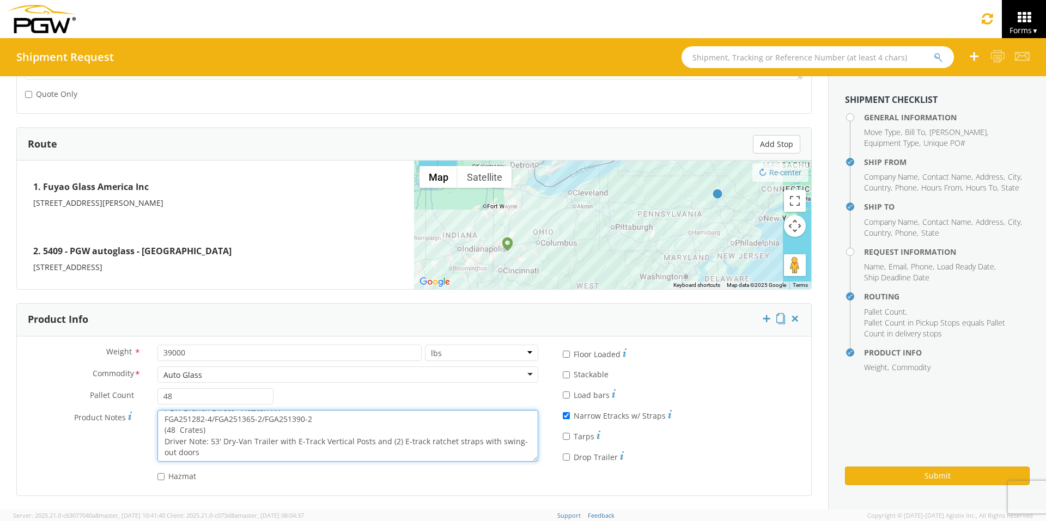
drag, startPoint x: 160, startPoint y: 418, endPoint x: 476, endPoint y: 466, distance: 319.6
click at [476, 466] on div "Product Notes * PGW Branch Direct - Pittston PA FGA251282-4/FGA251365-2/FGA2513…" at bounding box center [282, 438] width 530 height 57
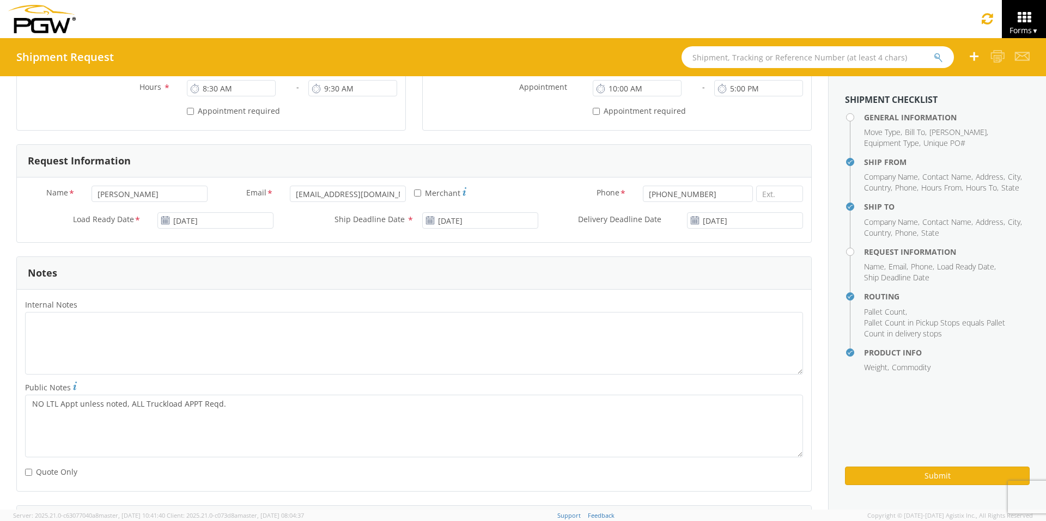
scroll to position [289, 0]
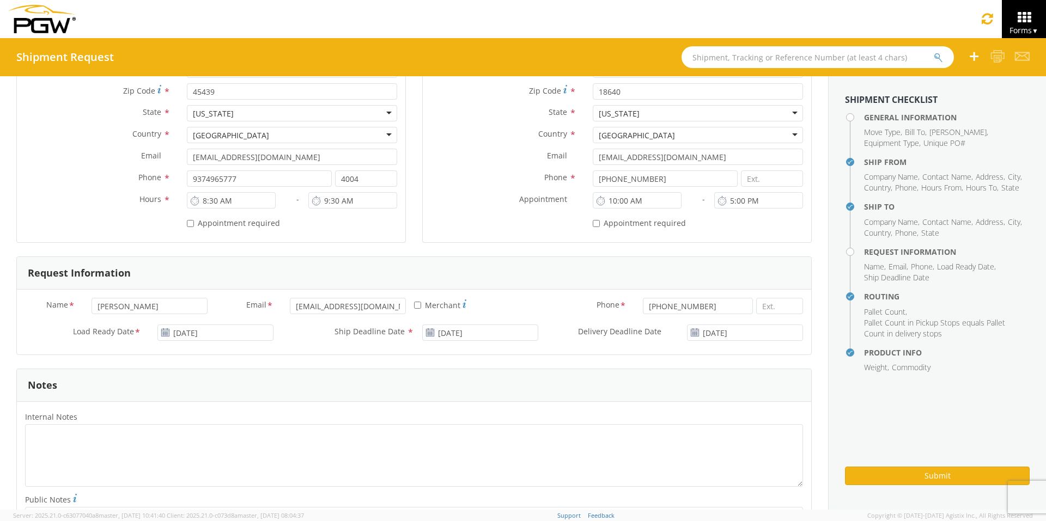
type textarea "PGW Branch Direct - Pittston PA FGA251282-4/FGA251365-2/FGA251390-2 (48 Crates)…"
click at [65, 430] on textarea "Internal Notes *" at bounding box center [414, 455] width 778 height 63
paste textarea "PGW Branch Direct - Pittston PA FGA251282-4/FGA251365-2/FGA251390-2 (48 Crates)…"
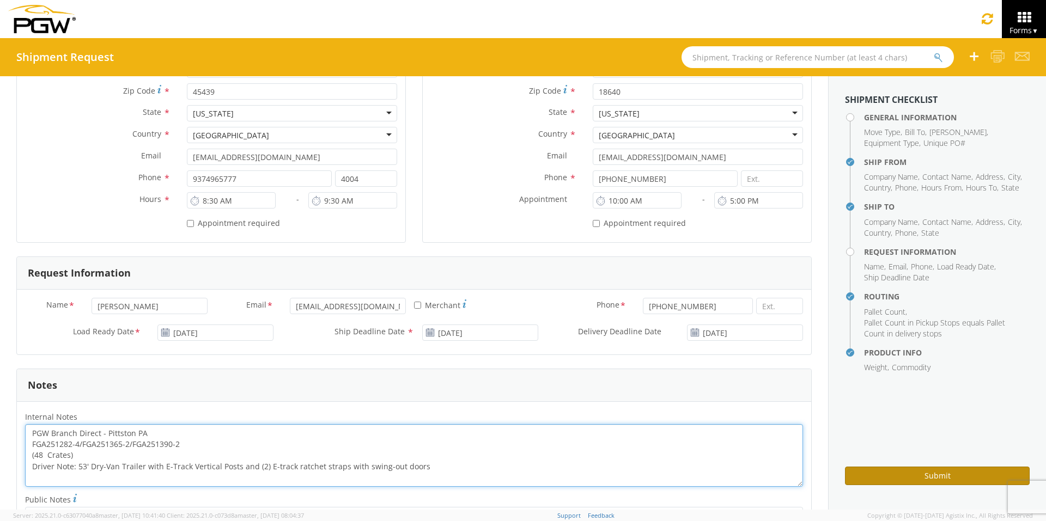
type textarea "PGW Branch Direct - Pittston PA FGA251282-4/FGA251365-2/FGA251390-2 (48 Crates)…"
click at [918, 473] on button "Submit" at bounding box center [937, 476] width 185 height 19
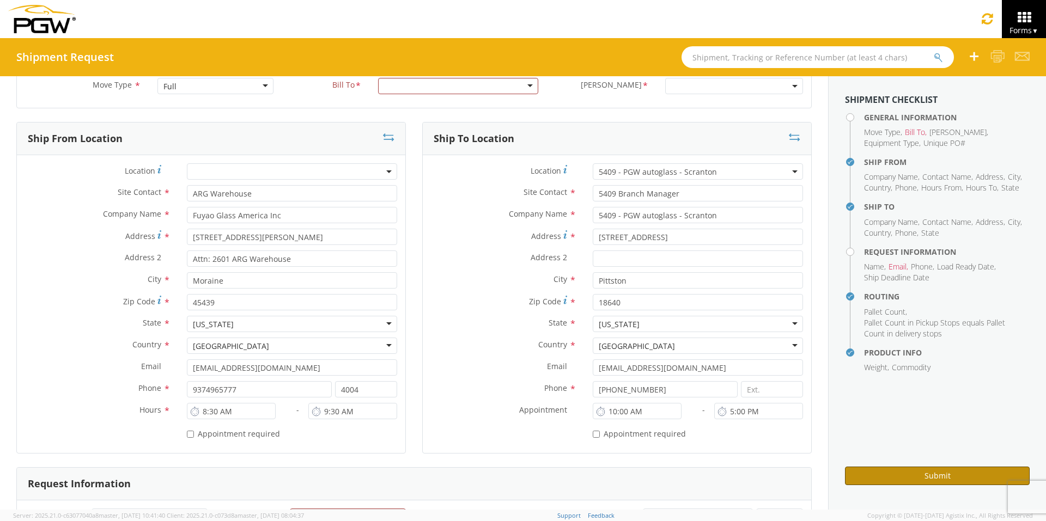
scroll to position [0, 0]
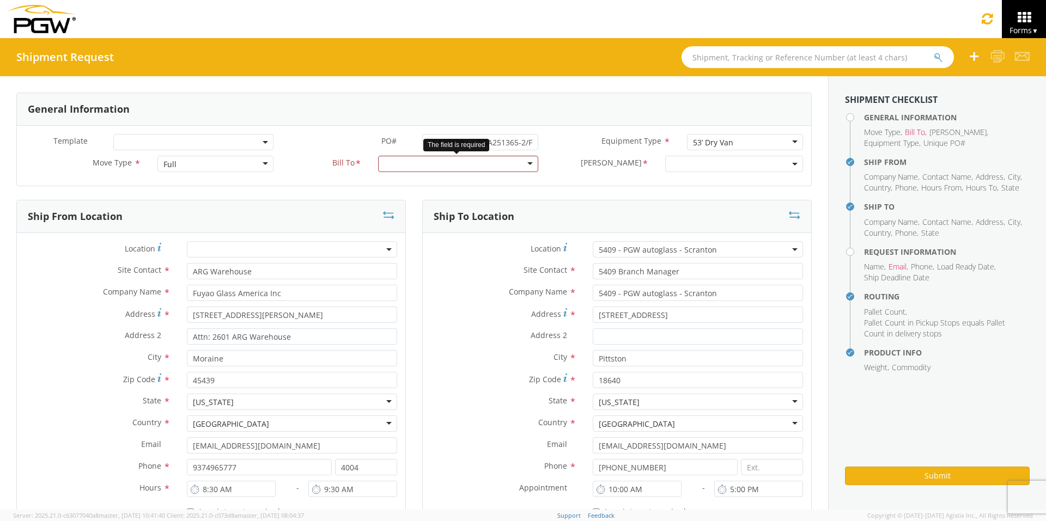
click at [385, 166] on div at bounding box center [458, 164] width 160 height 16
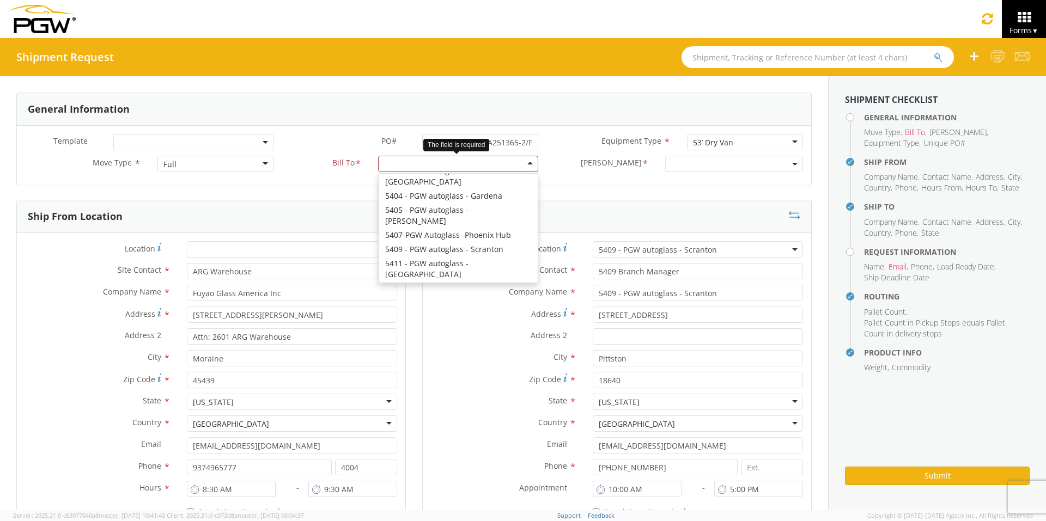
scroll to position [163, 0]
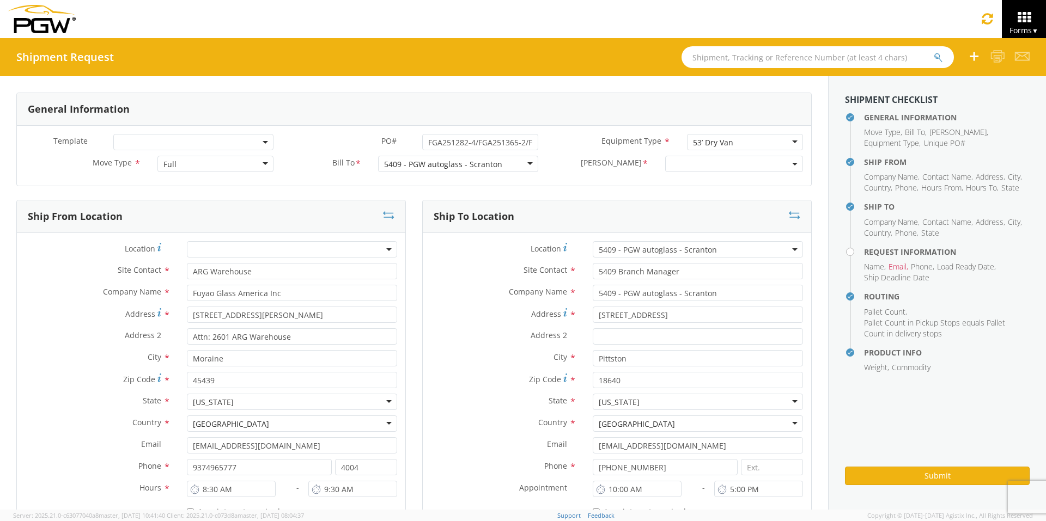
select select "5409-3600-50180-0000"
click at [685, 166] on span "5409-3600-50180-0000" at bounding box center [712, 164] width 82 height 10
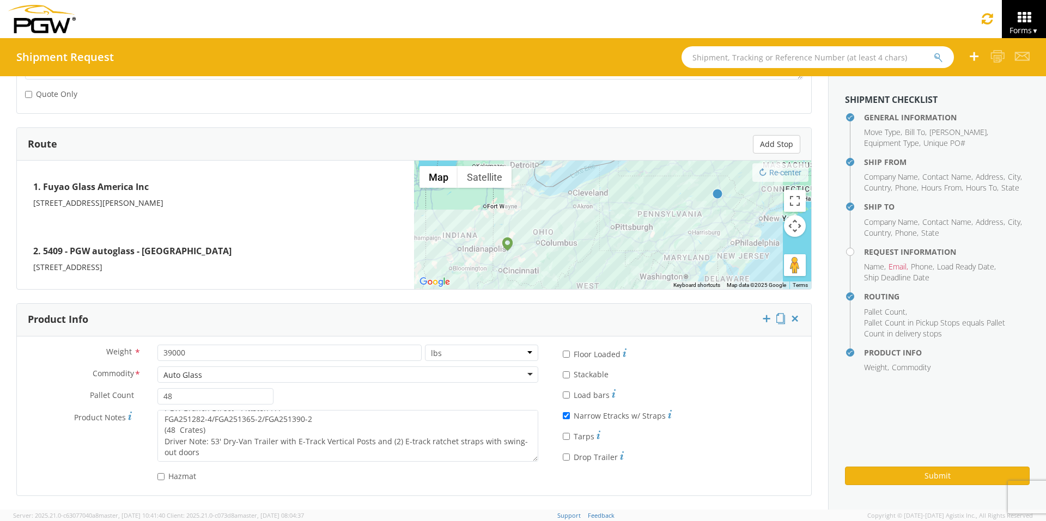
scroll to position [0, 0]
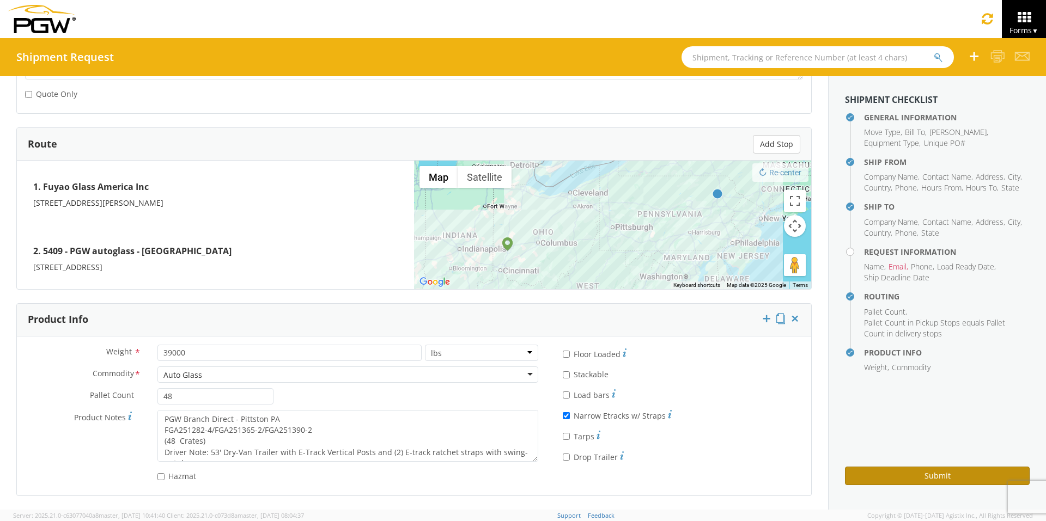
click at [892, 478] on button "Submit" at bounding box center [937, 476] width 185 height 19
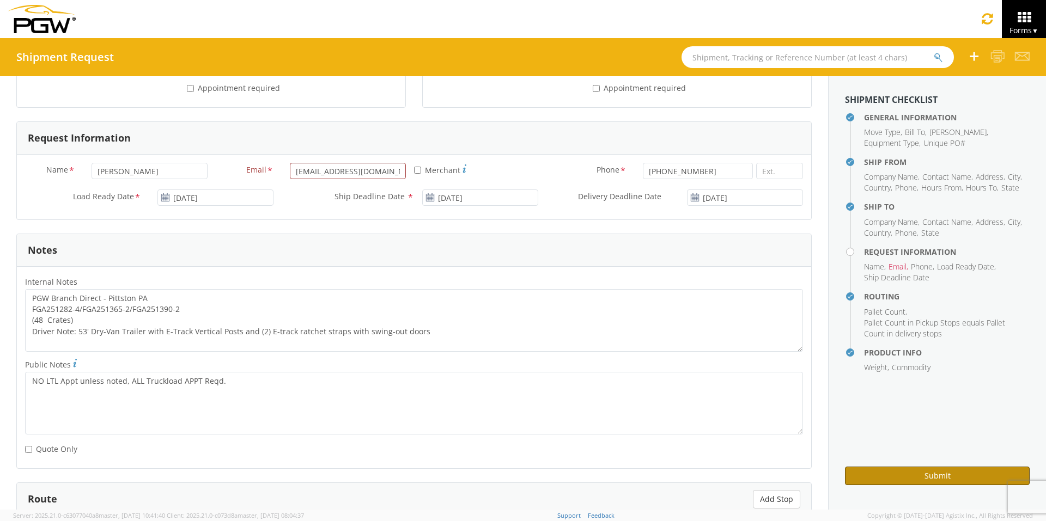
scroll to position [436, 0]
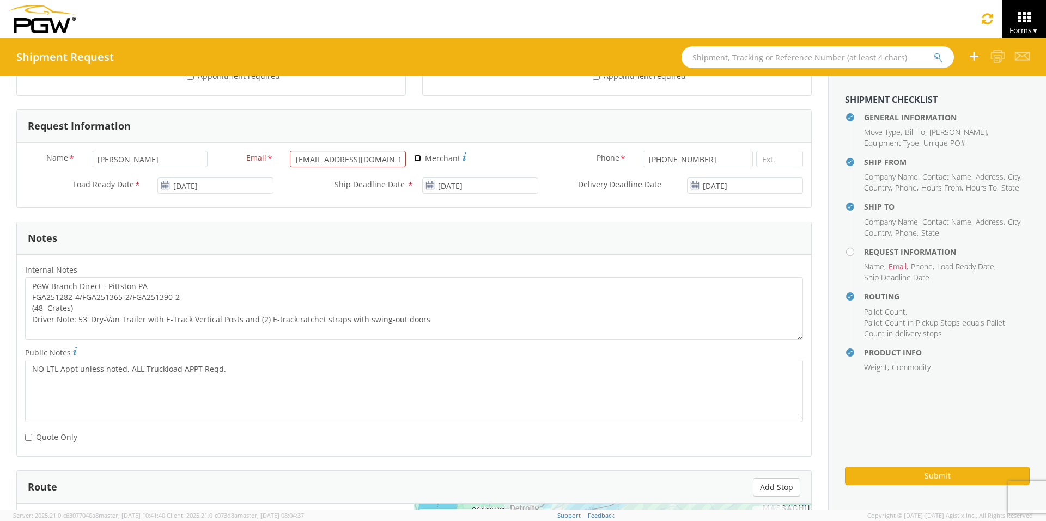
click at [414, 159] on input "* Merchant" at bounding box center [417, 158] width 7 height 7
checkbox input "true"
click at [917, 479] on button "Submit" at bounding box center [937, 476] width 185 height 19
